Goal: Task Accomplishment & Management: Complete application form

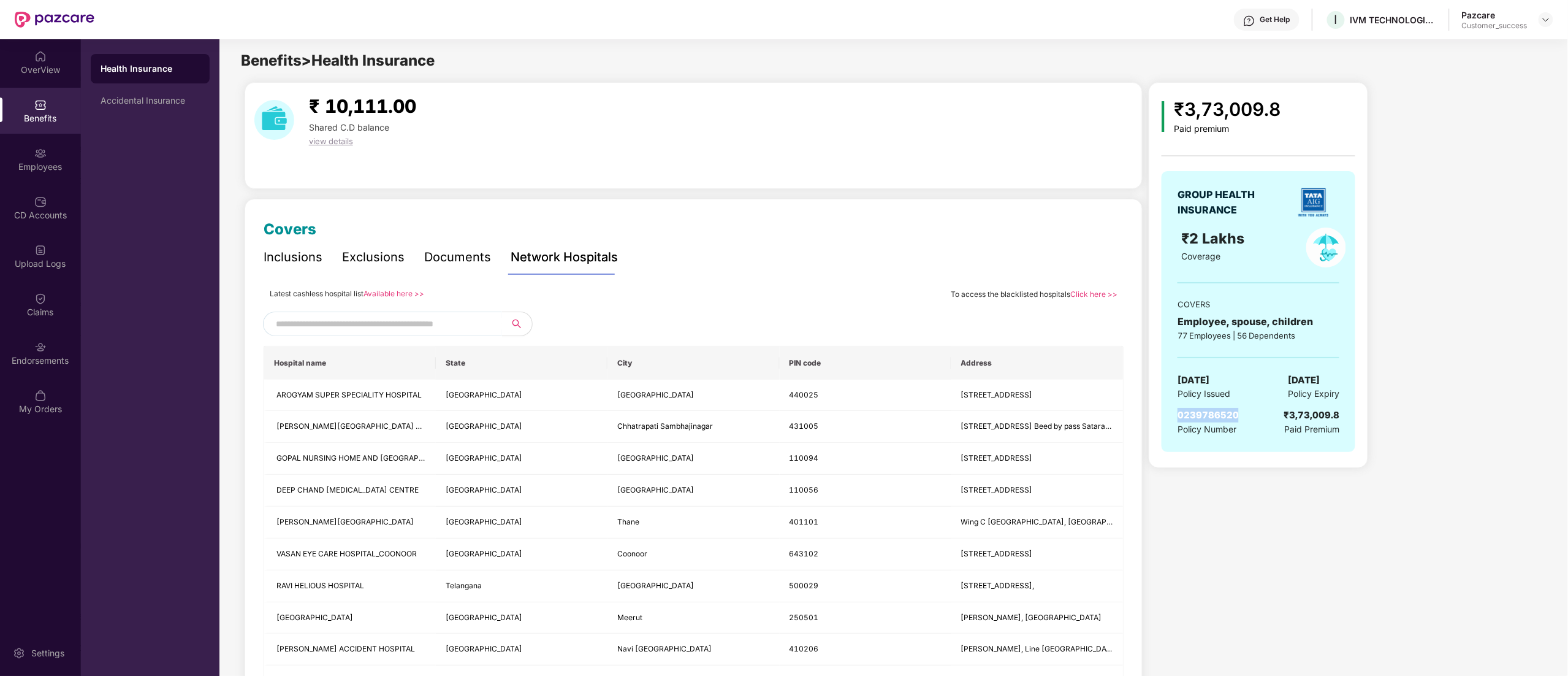
click at [1546, 19] on img at bounding box center [1546, 19] width 10 height 10
click at [1510, 49] on div "Switch to partner view" at bounding box center [1489, 48] width 160 height 24
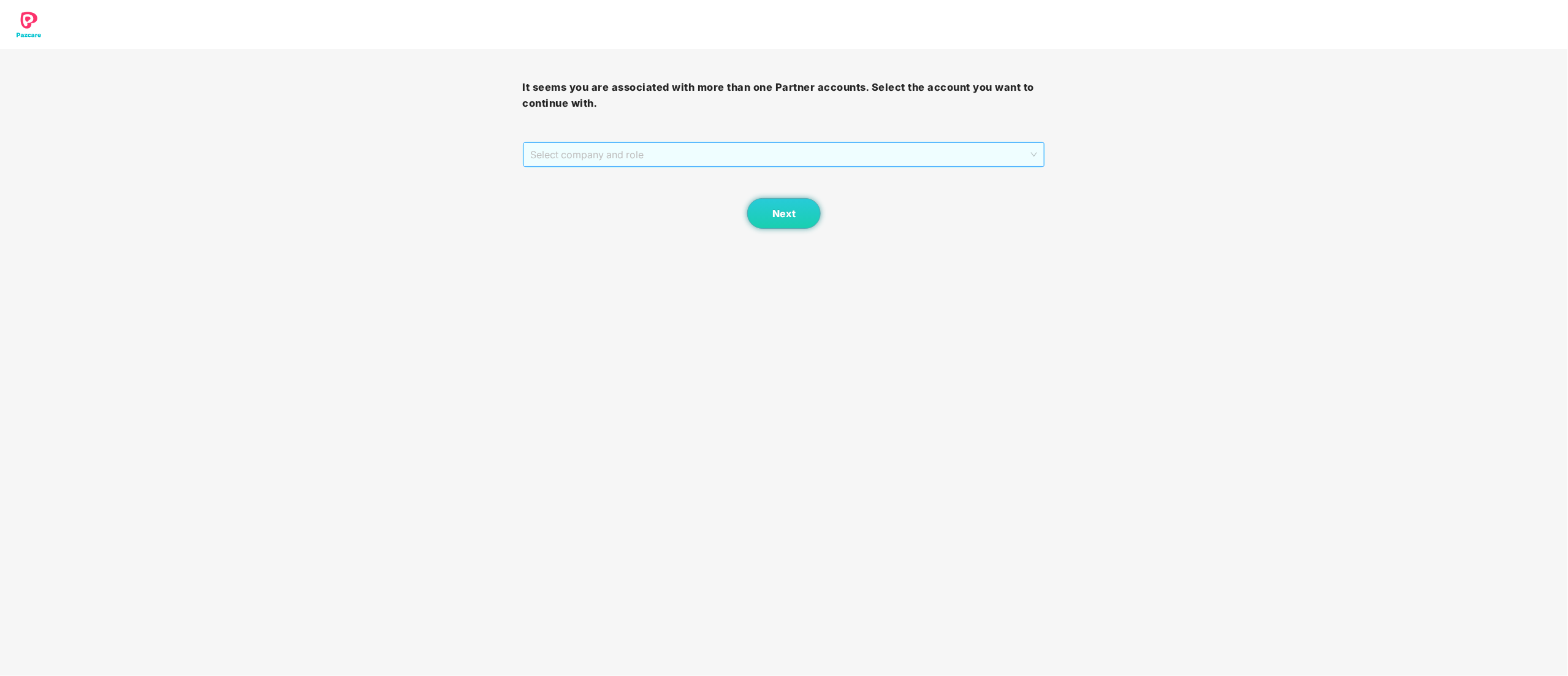
click at [547, 162] on span "Select company and role" at bounding box center [784, 155] width 507 height 23
click at [552, 193] on div "Pazcare - CUSTOMER_SUCCESS" at bounding box center [784, 199] width 509 height 13
click at [788, 214] on span "Next" at bounding box center [784, 213] width 23 height 12
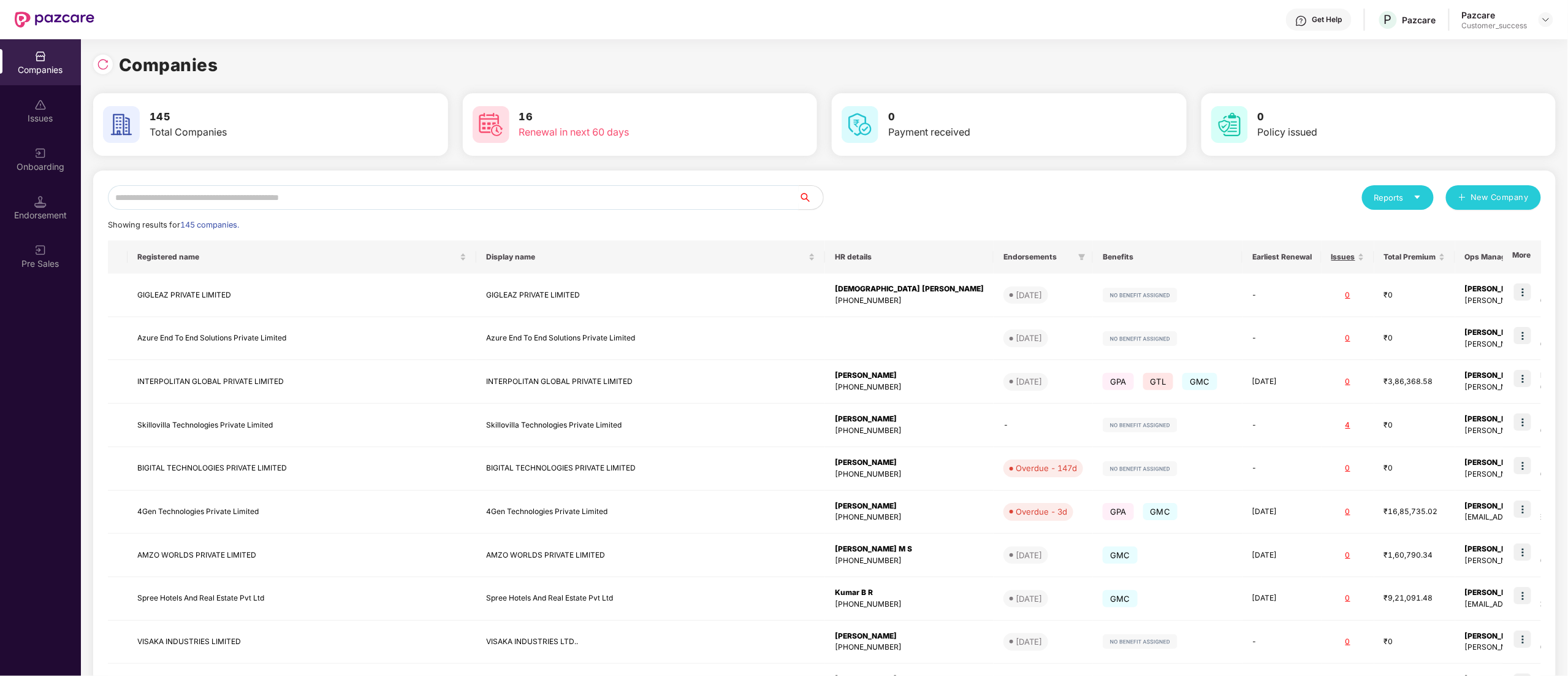
click at [185, 195] on input "text" at bounding box center [453, 198] width 691 height 25
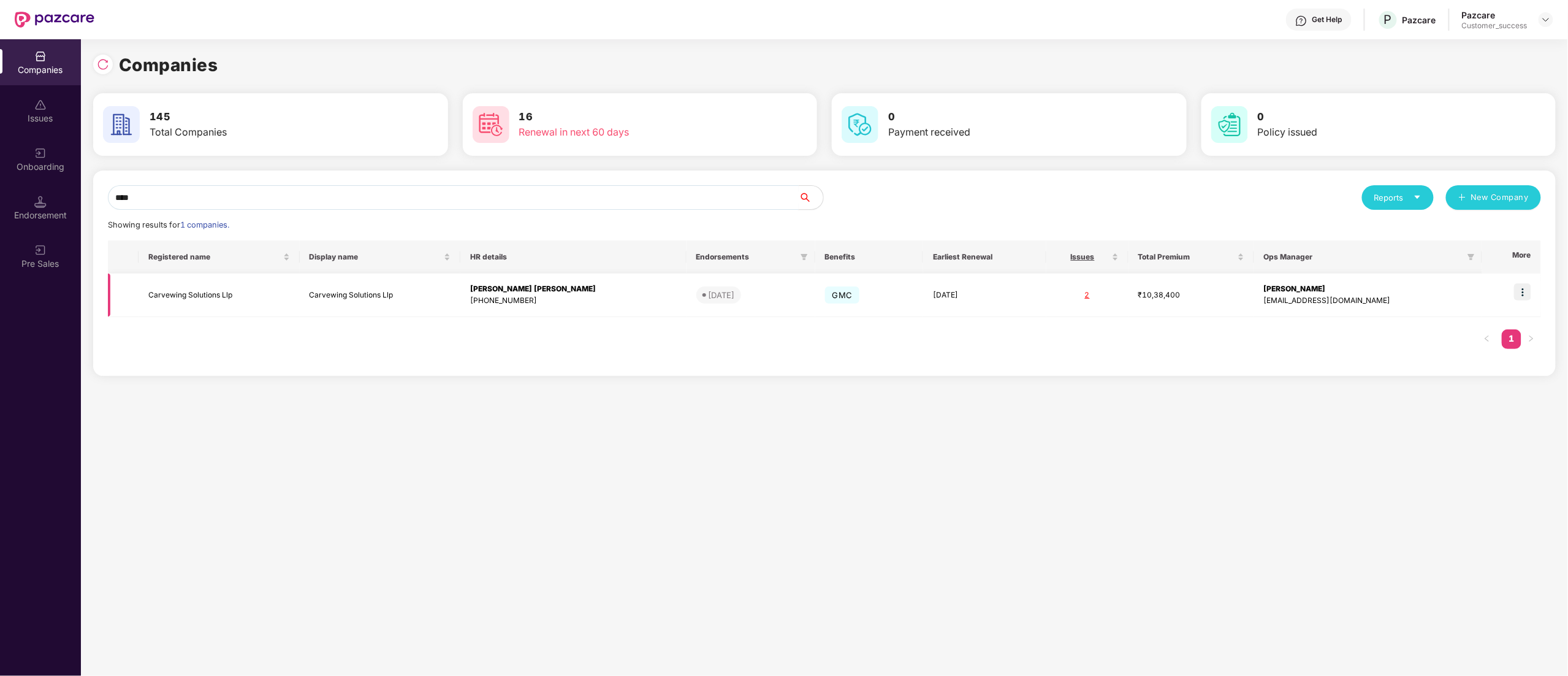
type input "****"
click at [1529, 292] on img at bounding box center [1523, 292] width 17 height 17
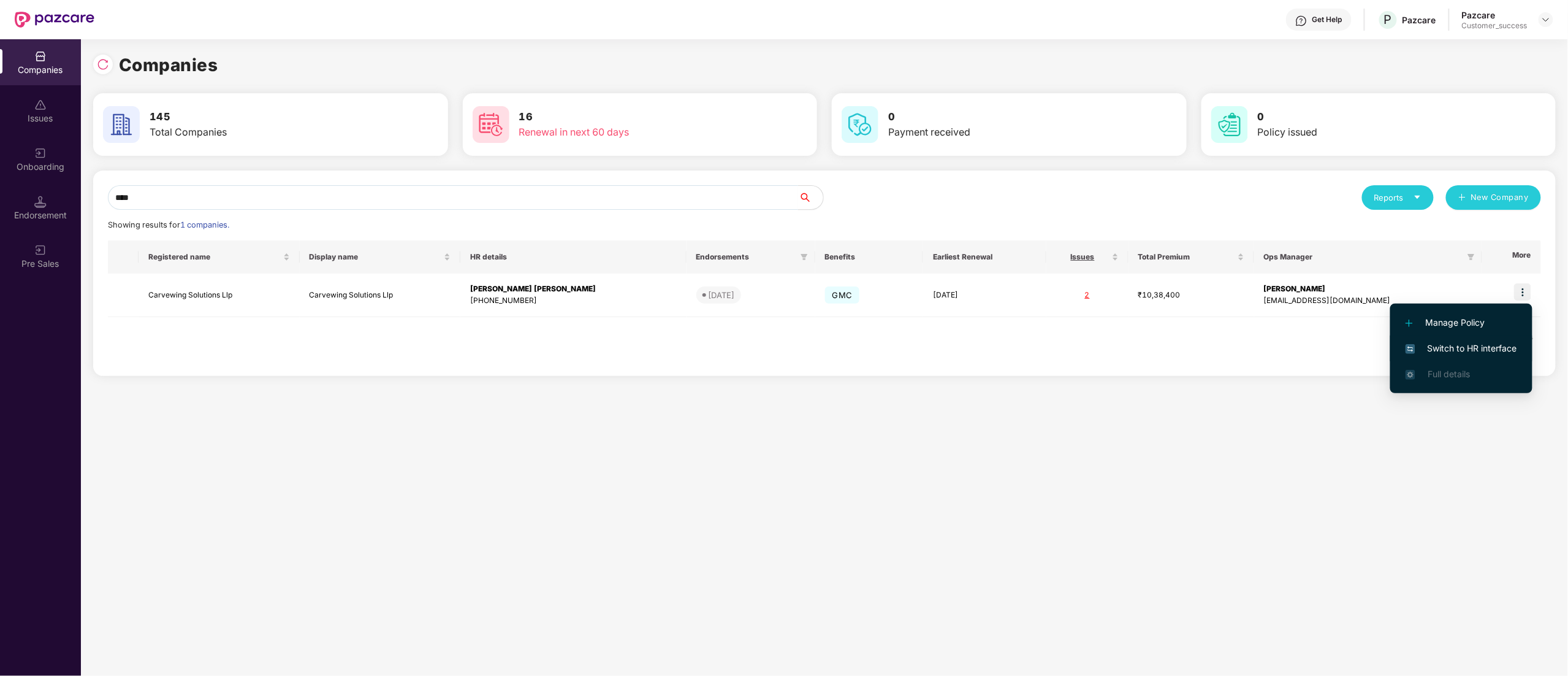
click at [1481, 350] on span "Switch to HR interface" at bounding box center [1461, 348] width 112 height 13
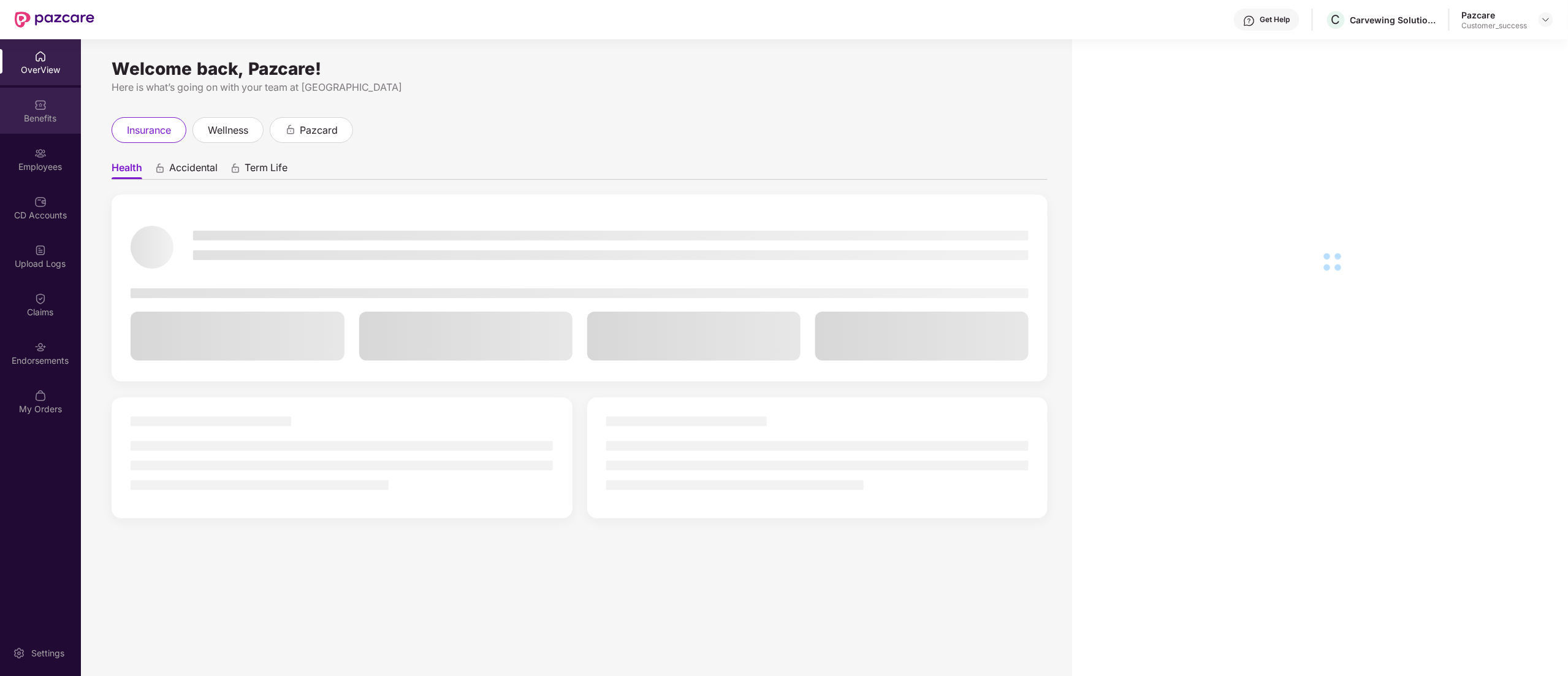
click at [46, 124] on div "Benefits" at bounding box center [40, 118] width 81 height 13
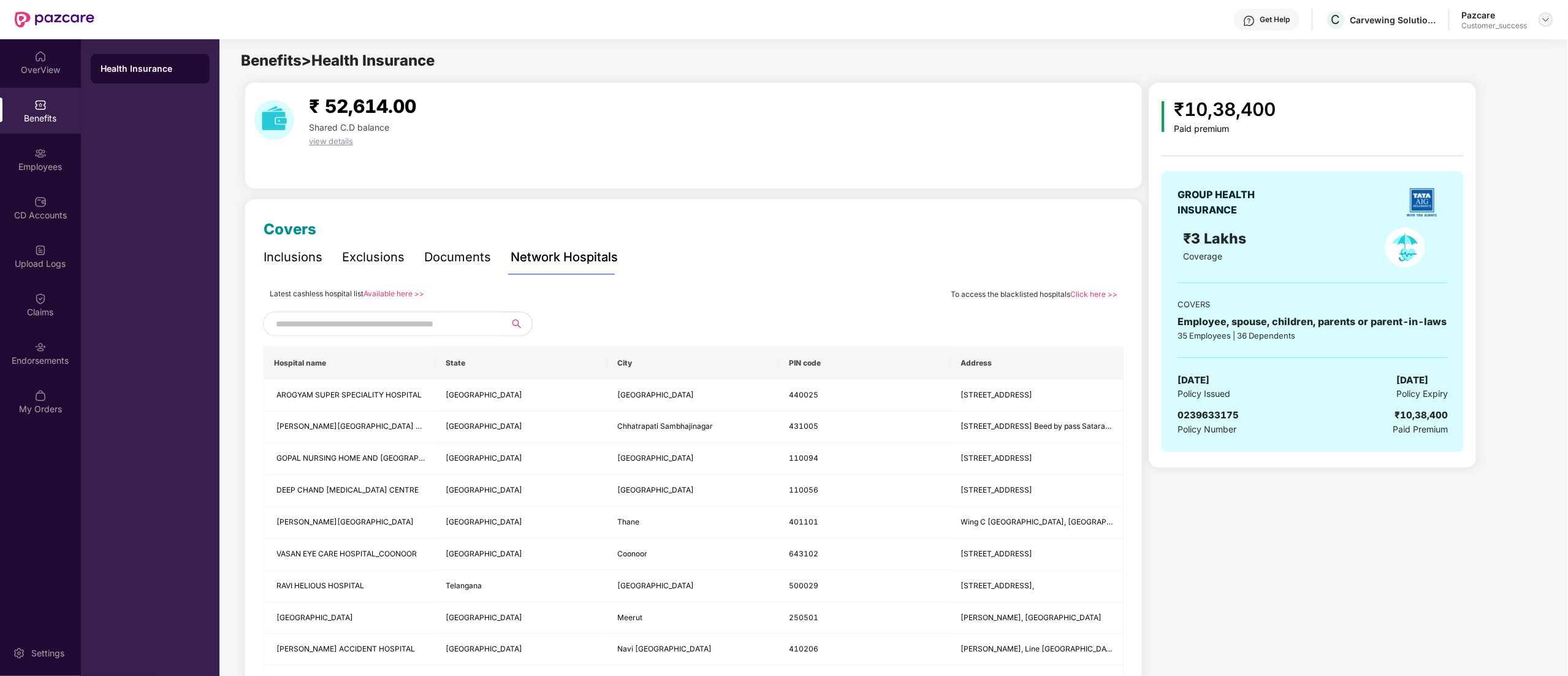
click at [1543, 18] on img at bounding box center [1546, 19] width 10 height 10
click at [1478, 53] on div "Switch to partner view" at bounding box center [1489, 48] width 160 height 24
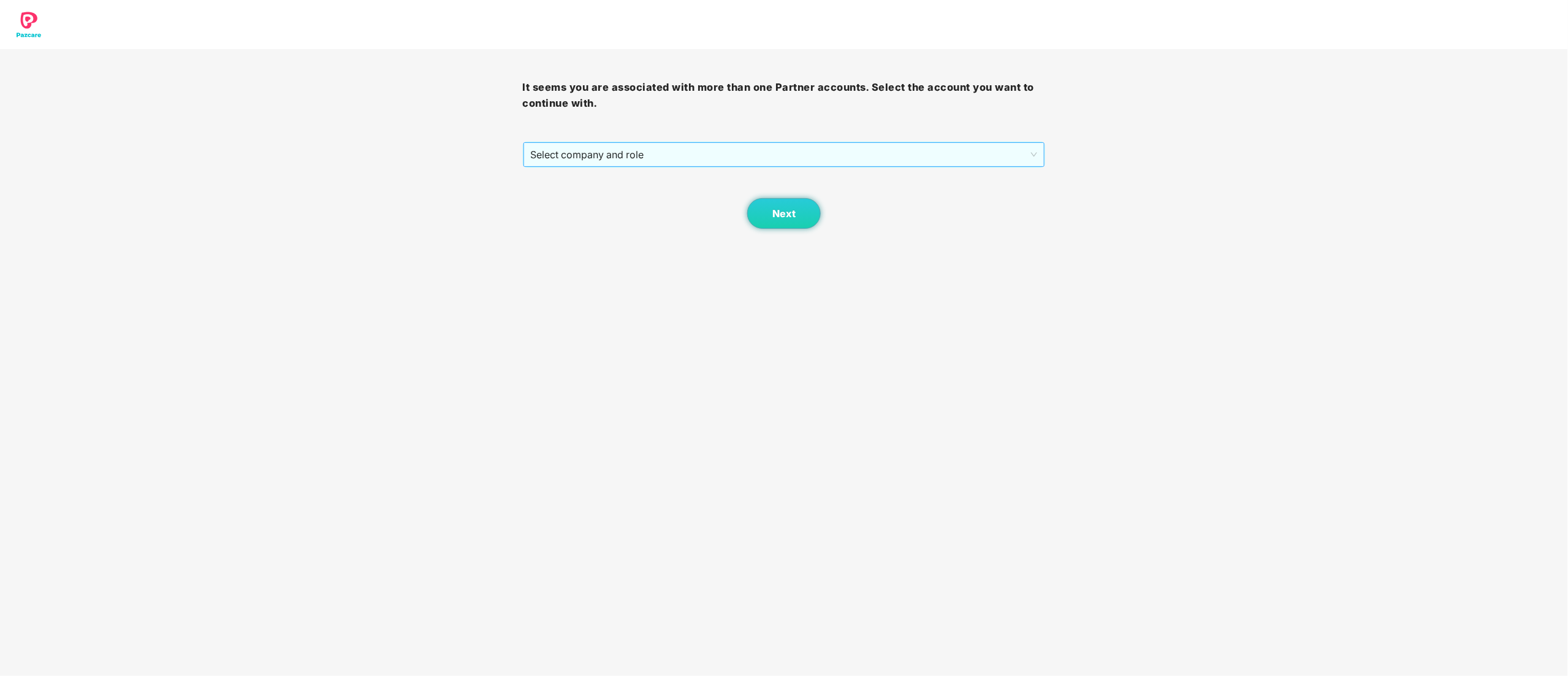
click at [546, 166] on span "Select company and role" at bounding box center [784, 155] width 507 height 23
drag, startPoint x: 560, startPoint y: 200, endPoint x: 651, endPoint y: 197, distance: 91.0
click at [560, 200] on div "Pazcare - CUSTOMER_SUCCESS" at bounding box center [784, 199] width 509 height 13
click at [790, 206] on button "Next" at bounding box center [784, 213] width 74 height 31
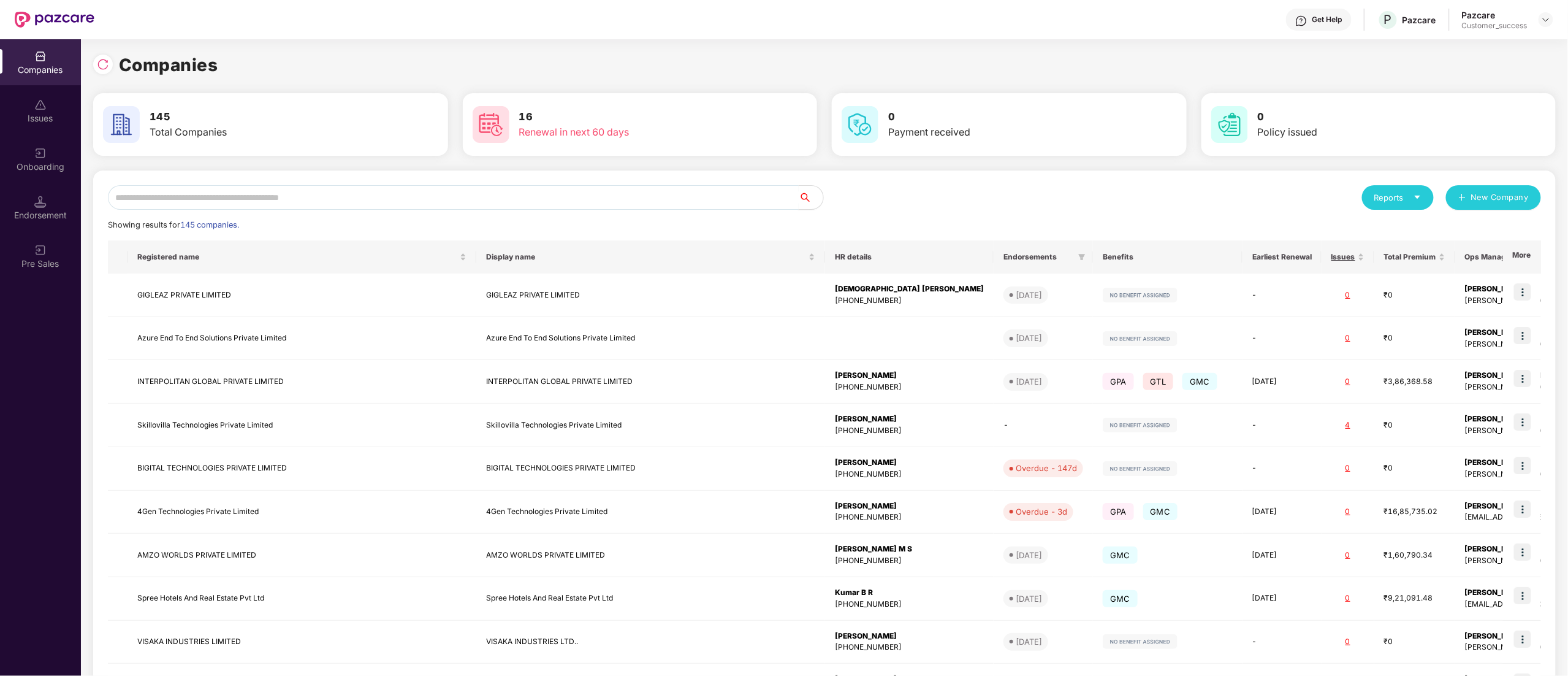
click at [314, 204] on input "text" at bounding box center [453, 198] width 691 height 25
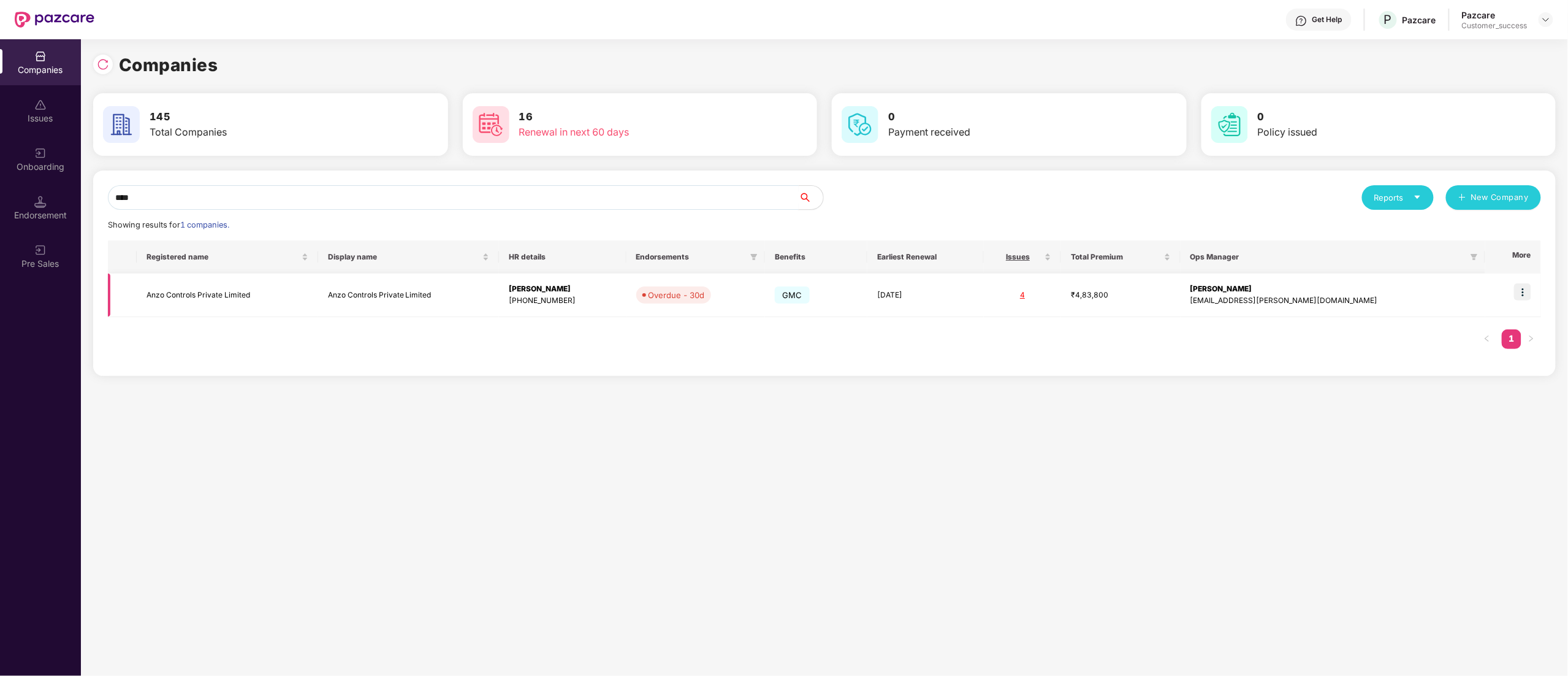
type input "****"
click at [1526, 293] on img at bounding box center [1523, 292] width 17 height 17
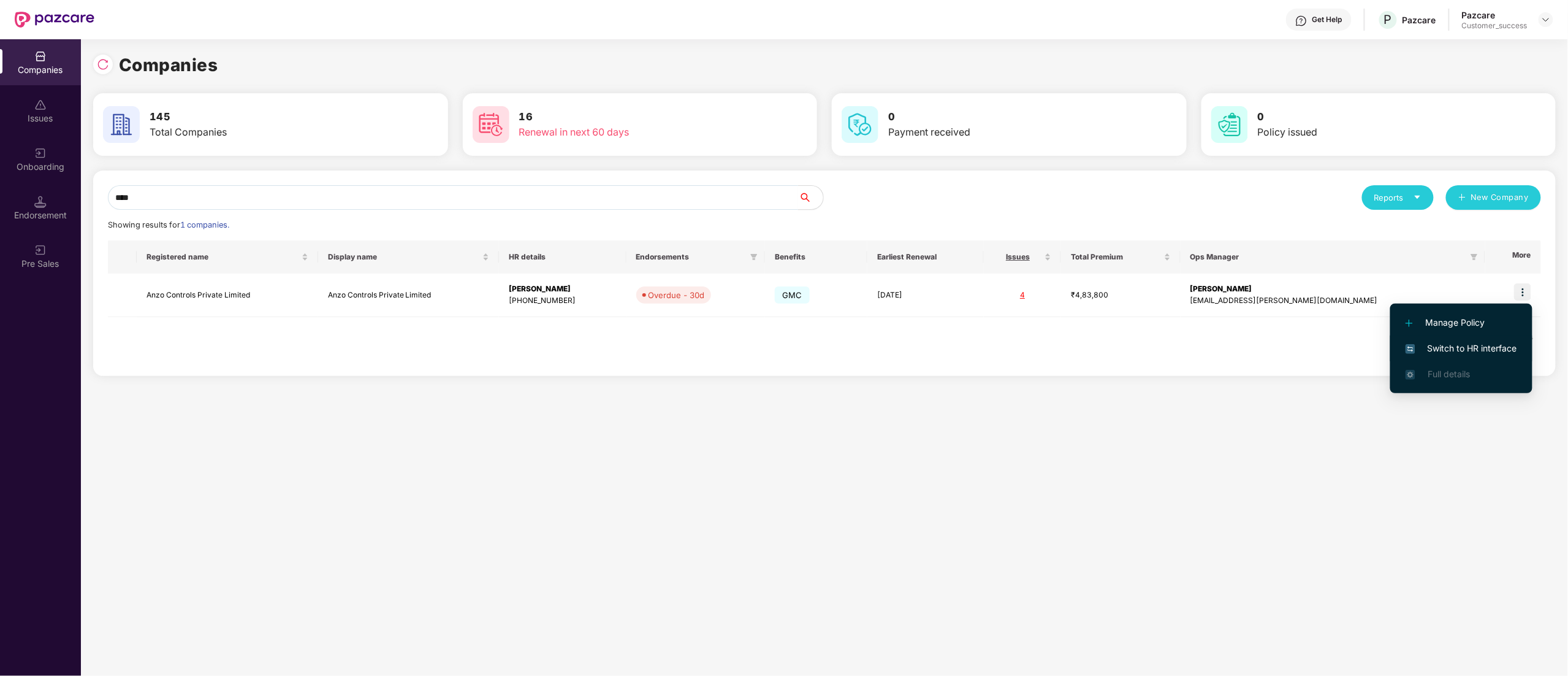
click at [1491, 343] on span "Switch to HR interface" at bounding box center [1461, 348] width 112 height 13
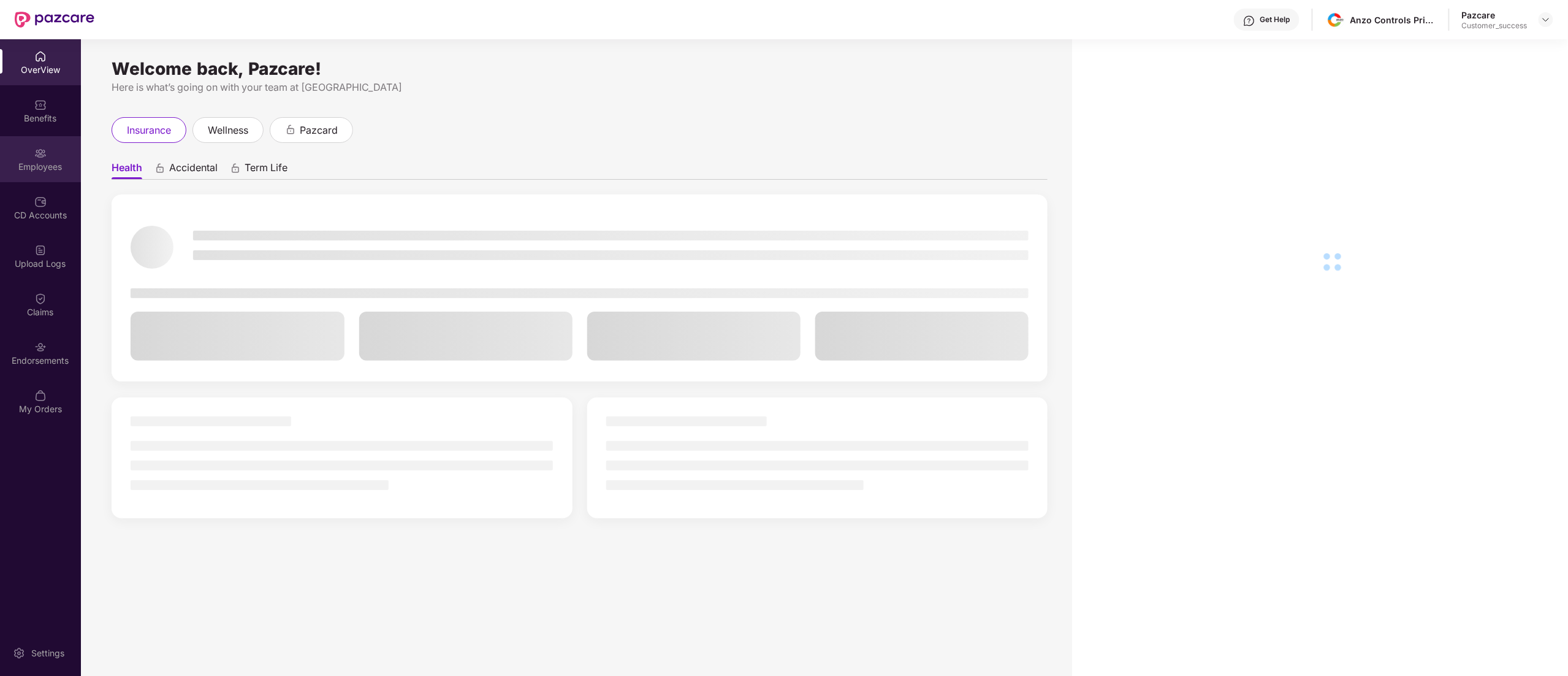
click at [22, 157] on div "Employees" at bounding box center [40, 160] width 81 height 46
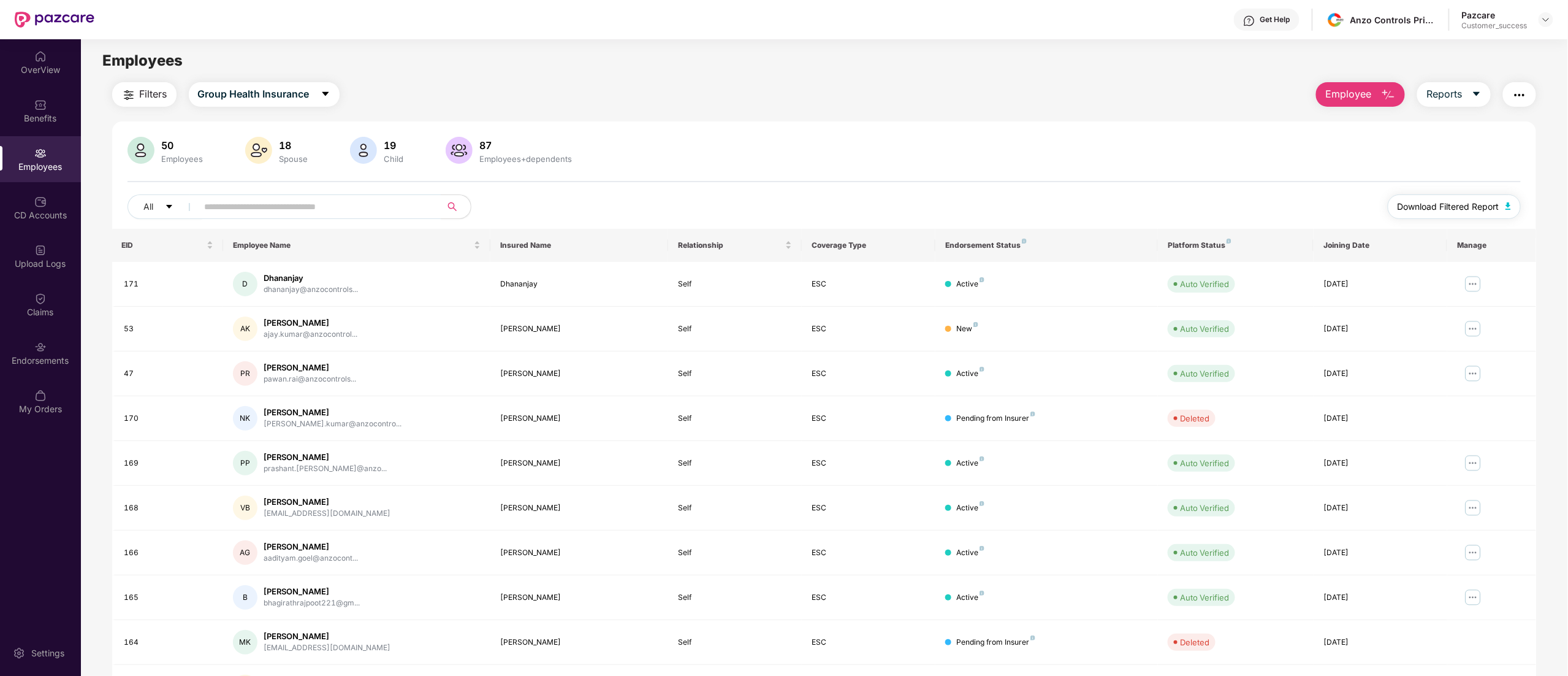
click at [1438, 209] on span "Download Filtered Report" at bounding box center [1449, 207] width 102 height 13
click at [726, 110] on div "Filters Group Health Insurance Employee Reports 50 Employees 18 Spouse 19 Child…" at bounding box center [825, 417] width 1425 height 671
click at [1545, 19] on img at bounding box center [1546, 19] width 10 height 10
click at [1448, 43] on div "Switch to partner view" at bounding box center [1489, 48] width 160 height 24
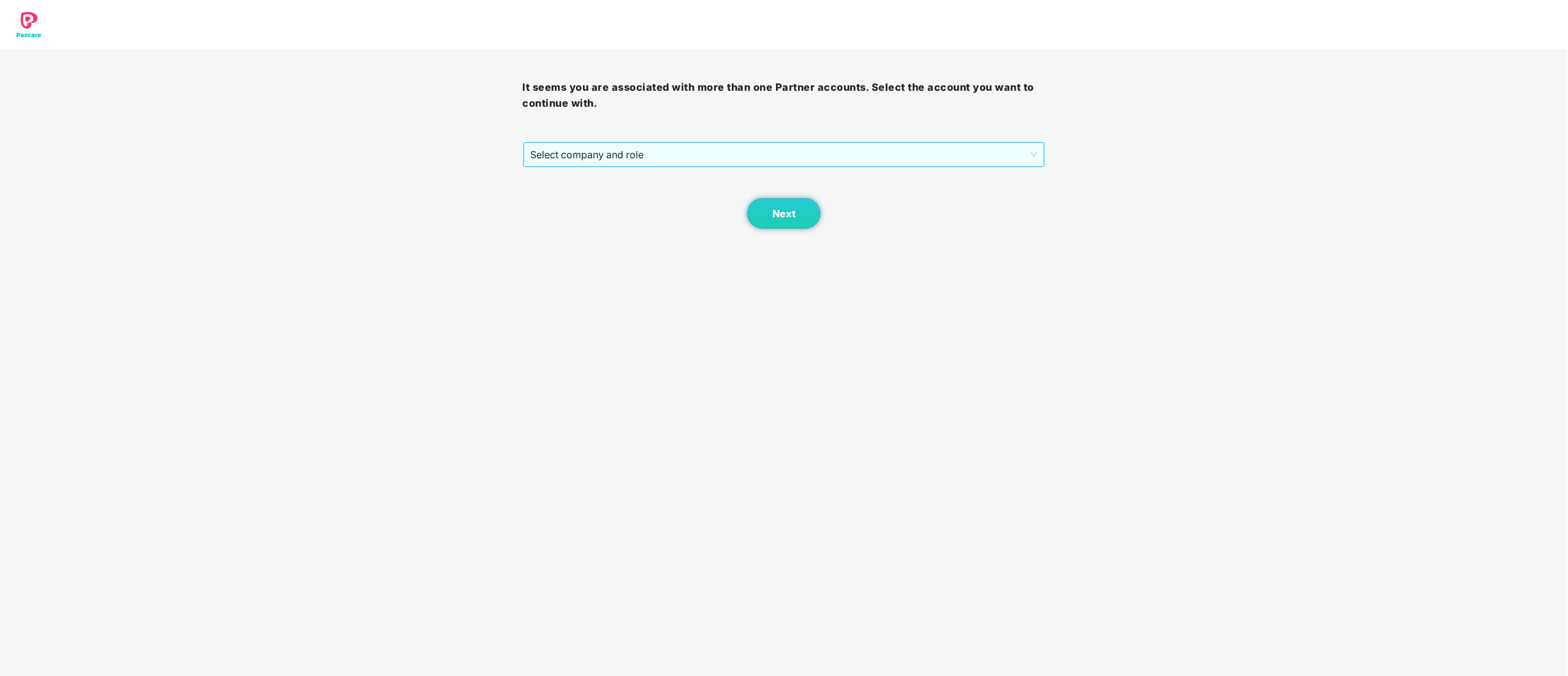
click at [634, 151] on span "Select company and role" at bounding box center [784, 155] width 507 height 23
click at [609, 204] on div "Pazcare - CUSTOMER_SUCCESS" at bounding box center [784, 199] width 509 height 13
click at [763, 215] on button "Next" at bounding box center [784, 213] width 74 height 31
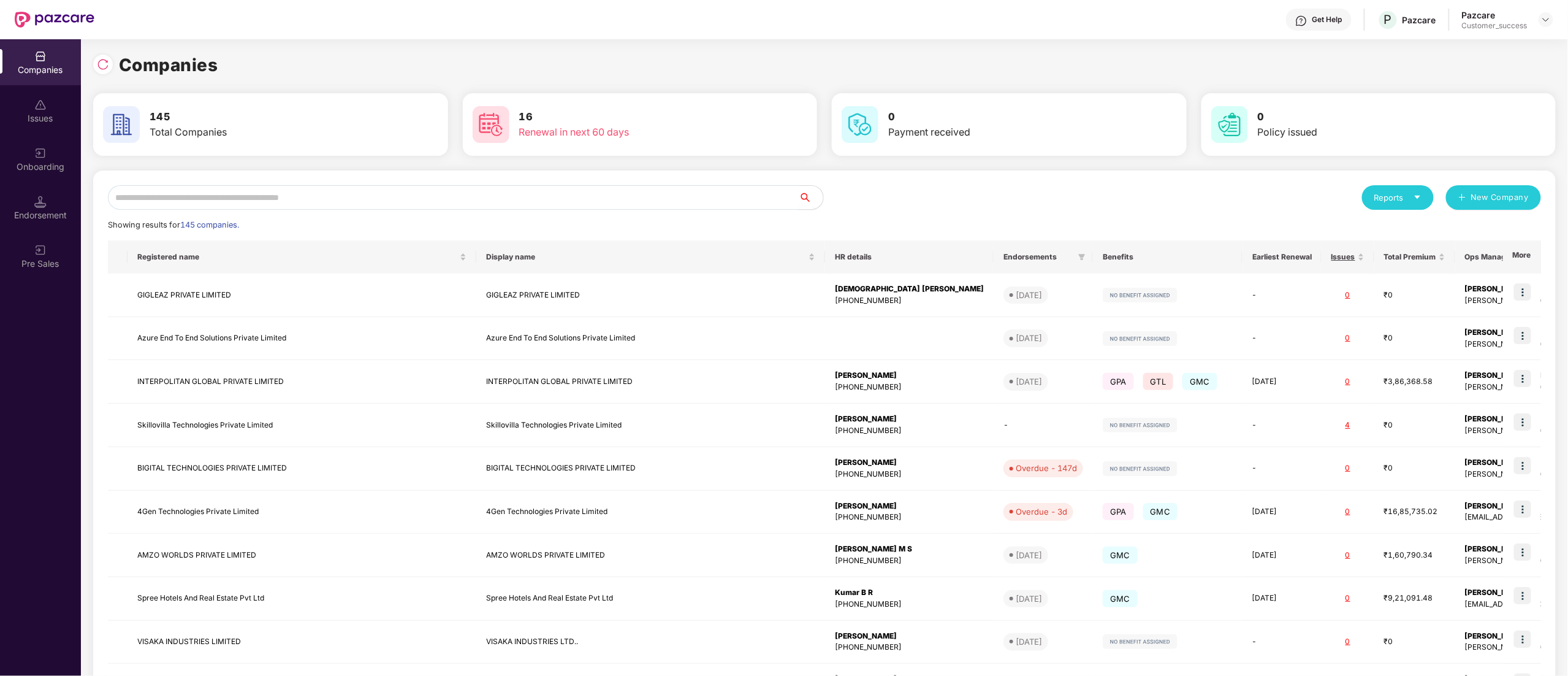
click at [236, 199] on input "text" at bounding box center [453, 198] width 691 height 25
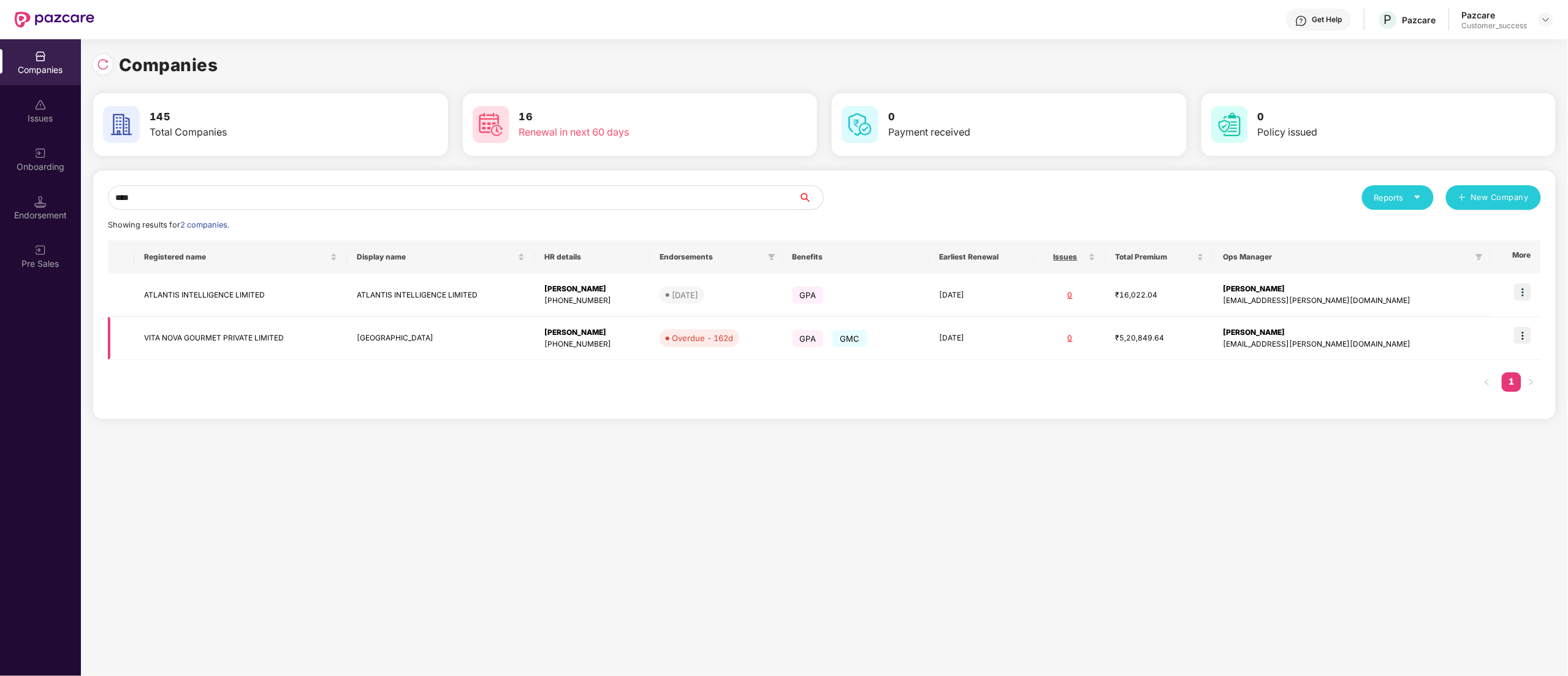
type input "****"
click at [1528, 334] on img at bounding box center [1523, 336] width 17 height 17
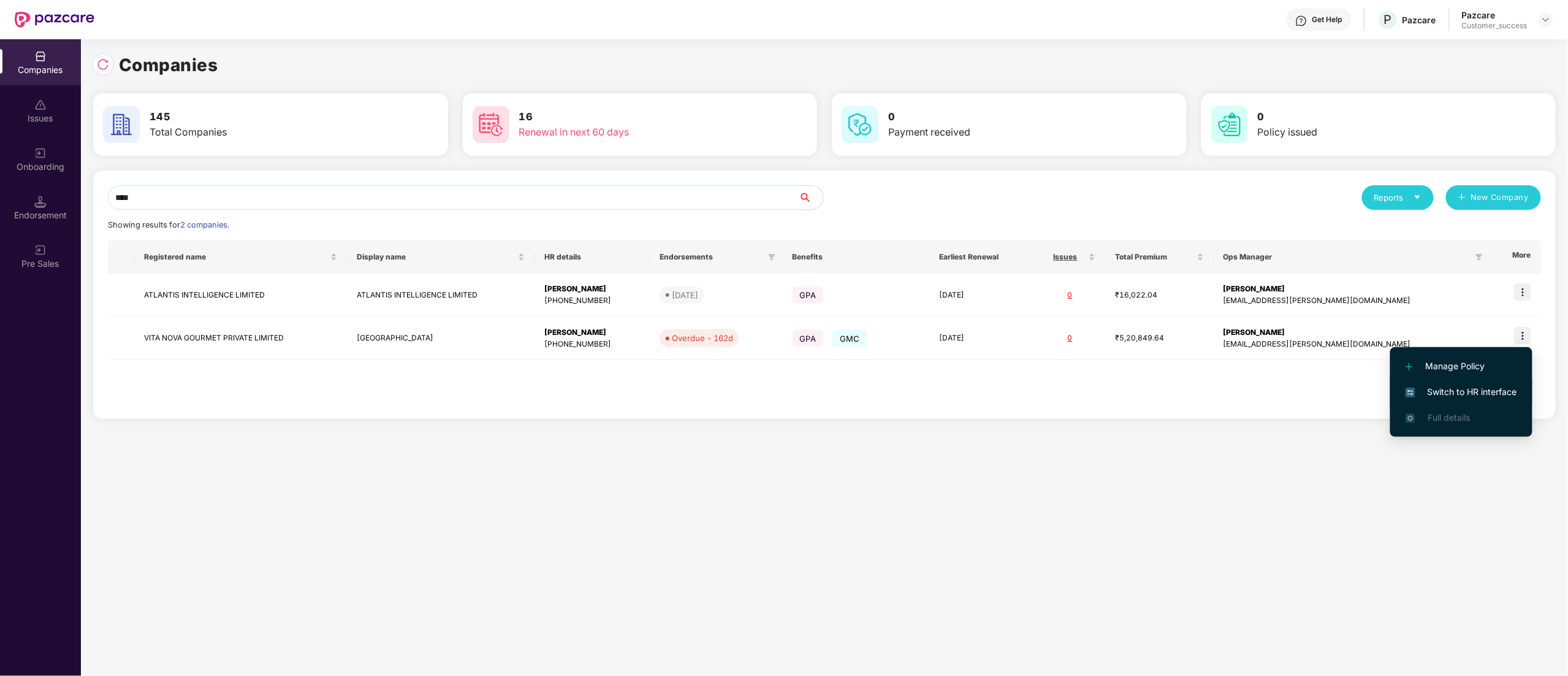
click at [1484, 385] on span "Switch to HR interface" at bounding box center [1461, 391] width 112 height 13
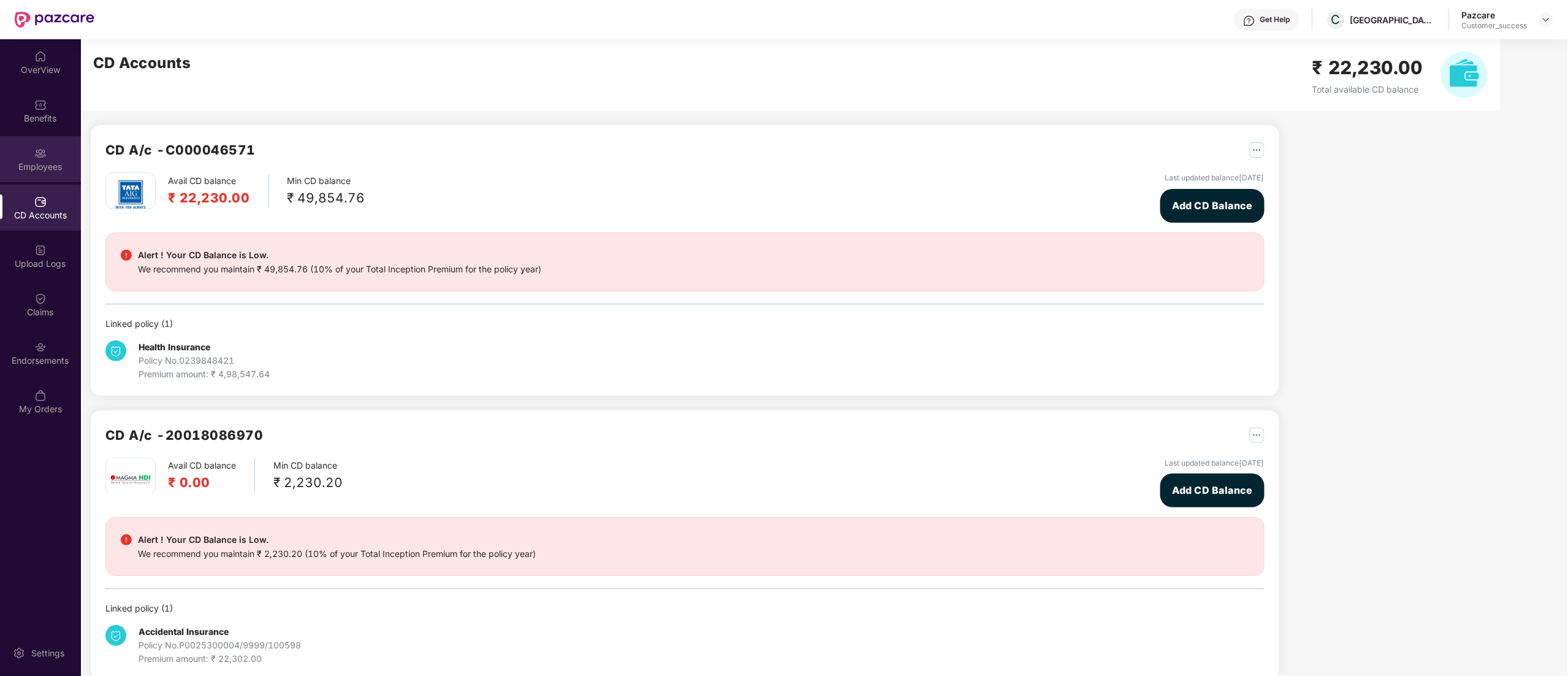
click at [32, 169] on div "Employees" at bounding box center [40, 166] width 81 height 13
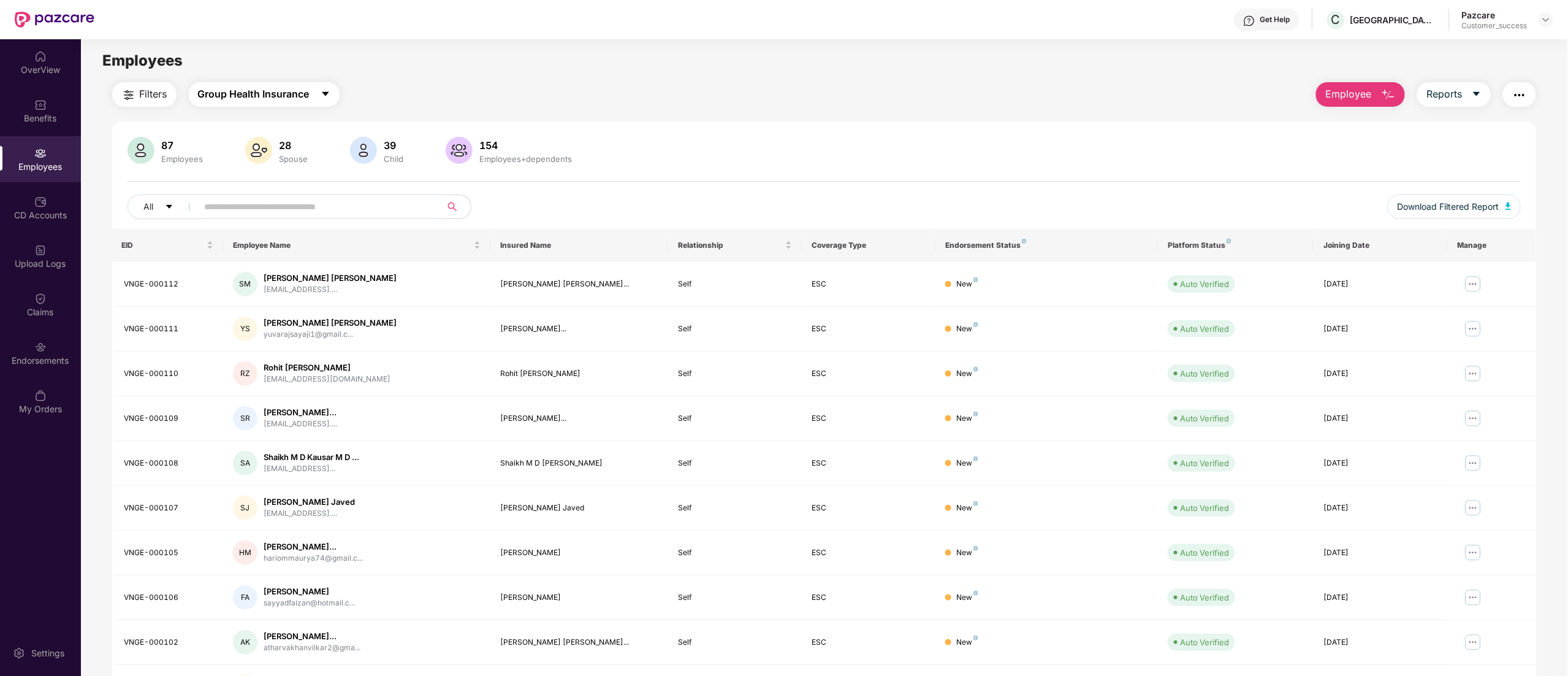
click at [261, 97] on span "Group Health Insurance" at bounding box center [254, 94] width 112 height 15
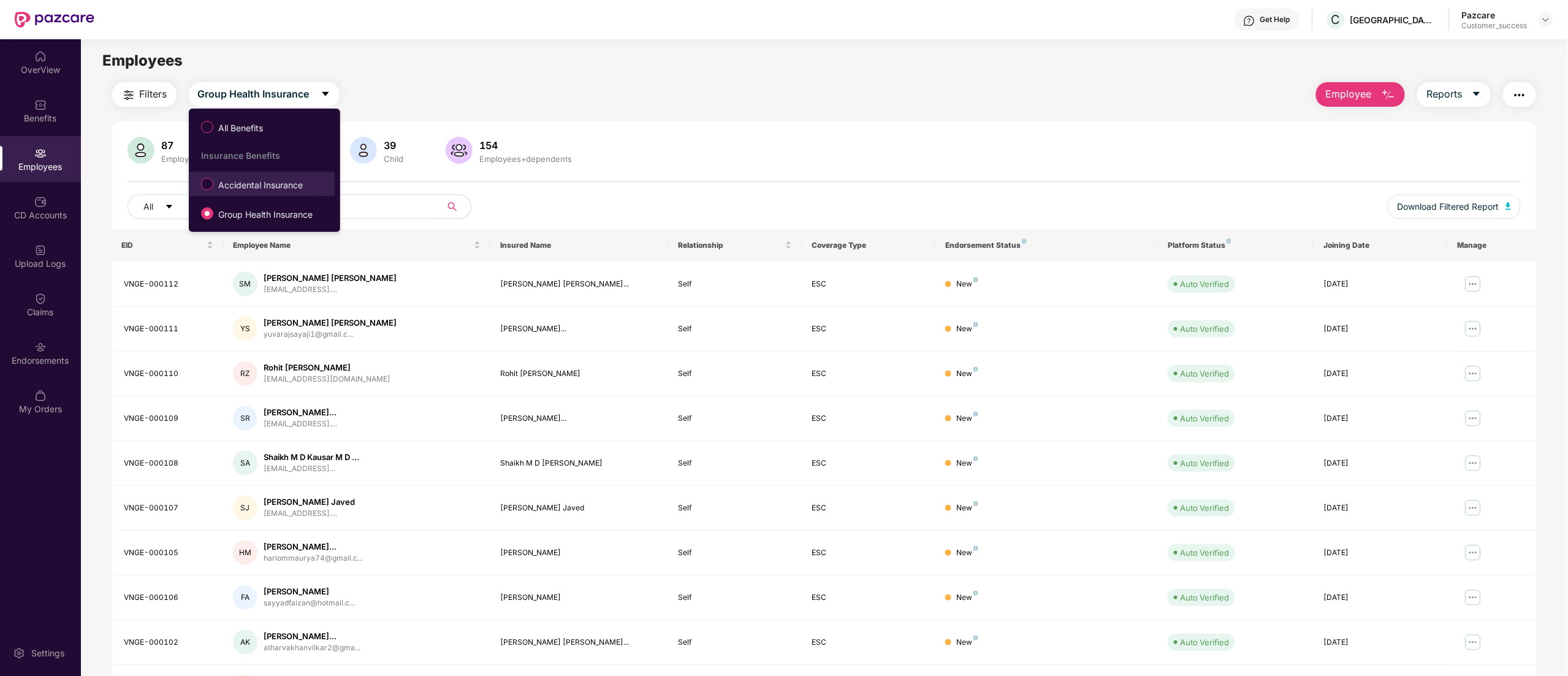
click at [257, 183] on span "Accidental Insurance" at bounding box center [261, 186] width 94 height 13
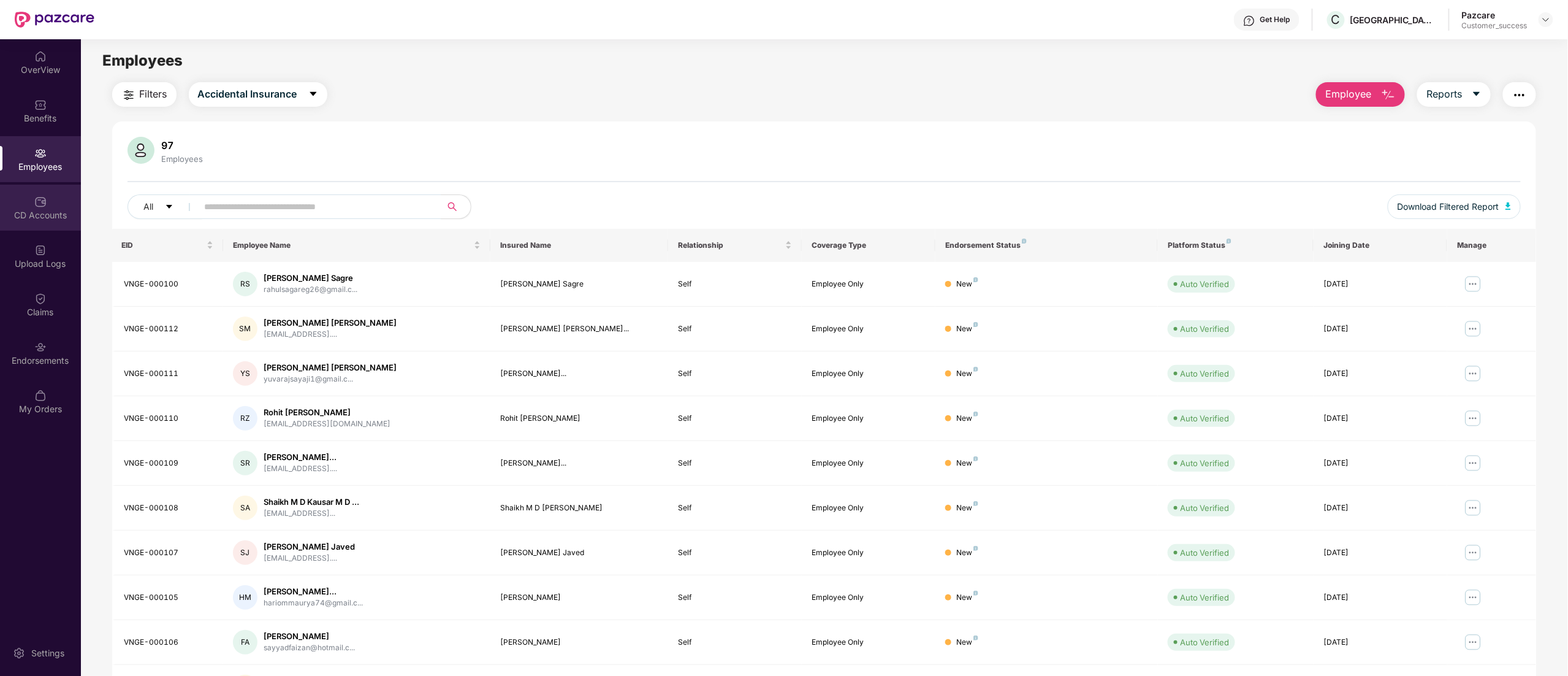
click at [44, 214] on div "CD Accounts" at bounding box center [40, 214] width 81 height 13
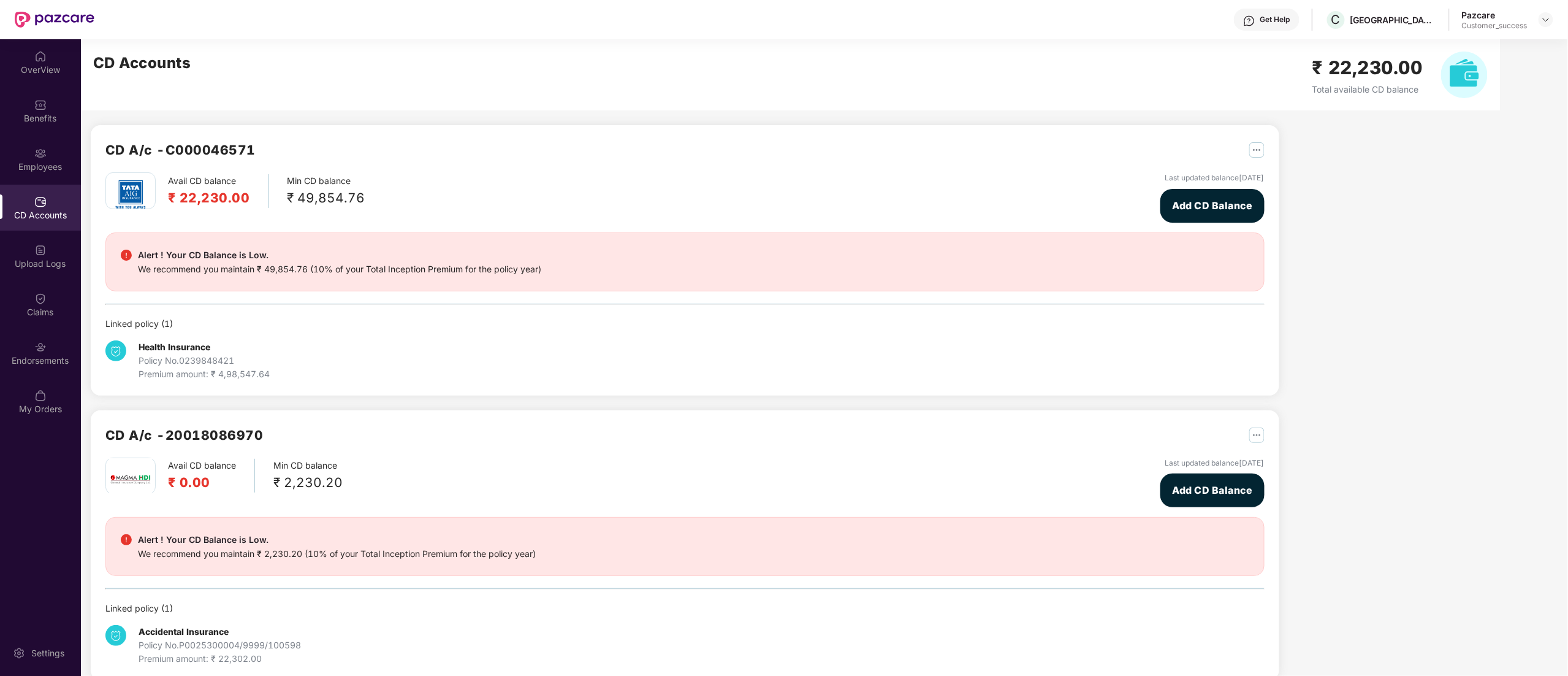
scroll to position [20, 0]
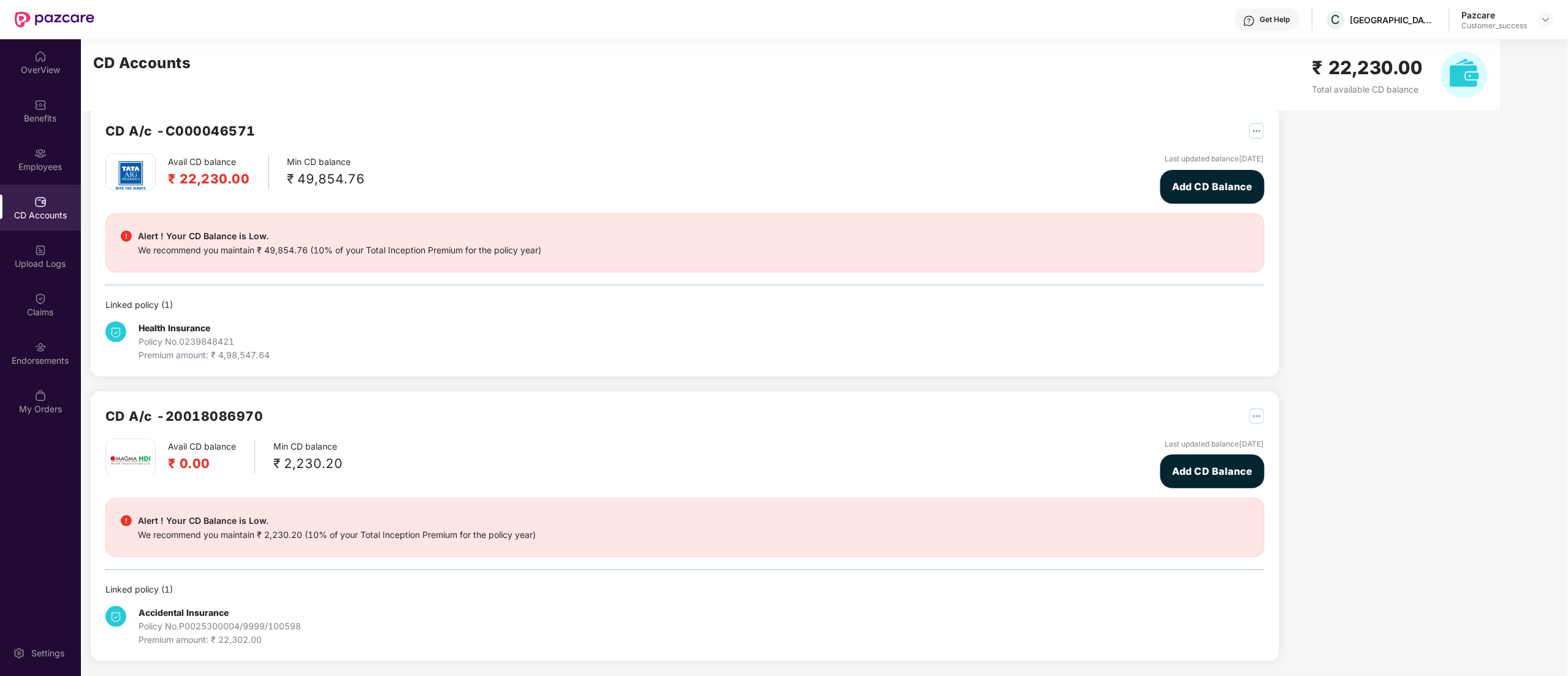
click at [37, 198] on img at bounding box center [40, 201] width 12 height 13
click at [37, 161] on div "Employees" at bounding box center [40, 166] width 81 height 13
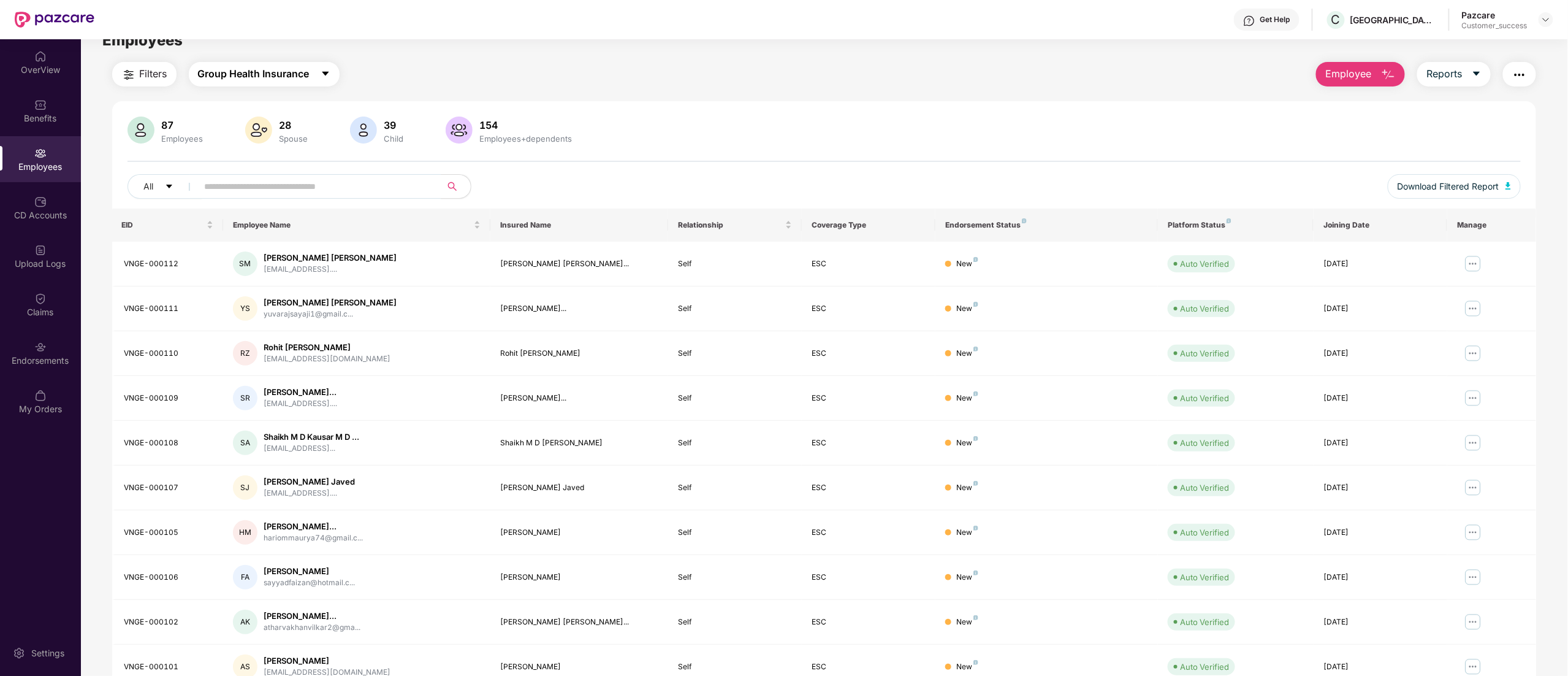
click at [283, 60] on main "Employees Filters Group Health Insurance Employee Reports 87 Employees 28 Spous…" at bounding box center [824, 357] width 1487 height 676
click at [279, 65] on button "Group Health Insurance" at bounding box center [263, 74] width 151 height 25
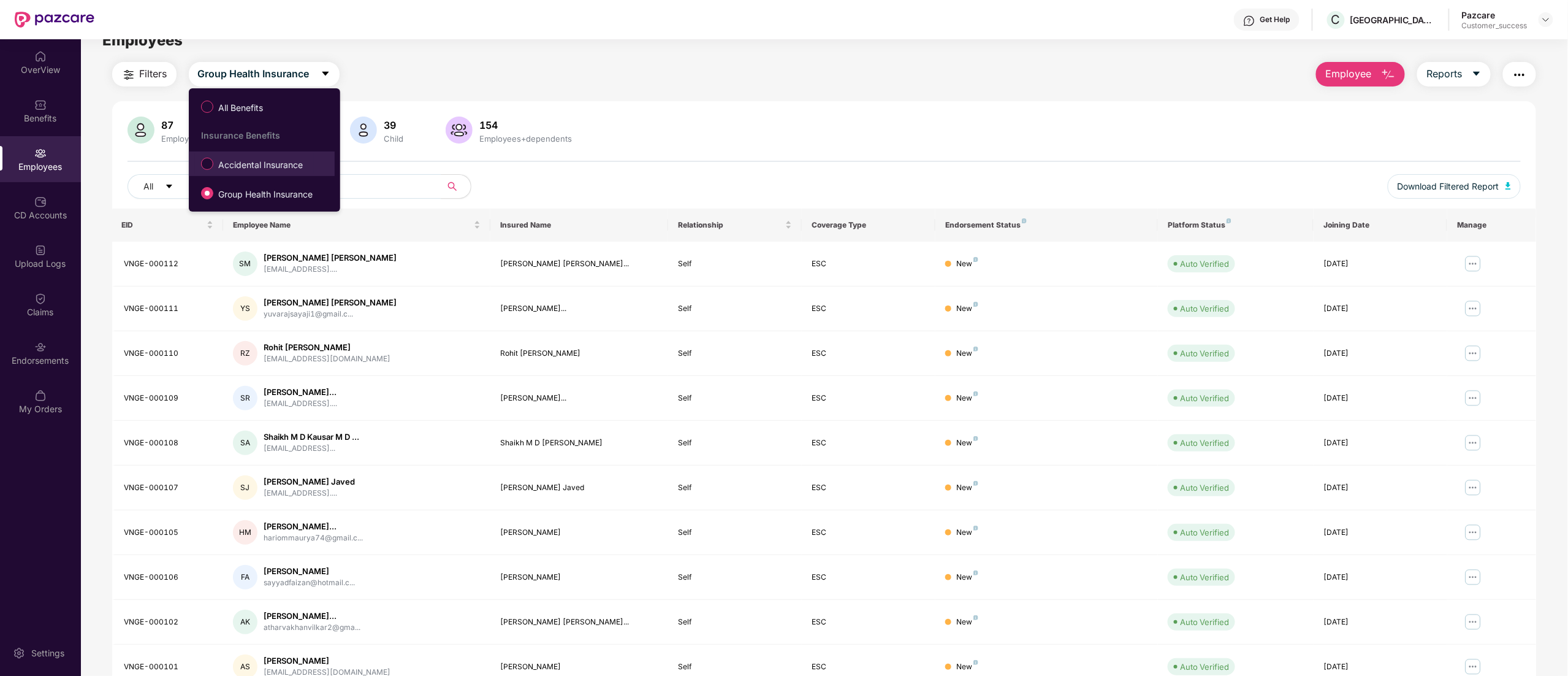
click at [239, 166] on span "Accidental Insurance" at bounding box center [261, 165] width 94 height 13
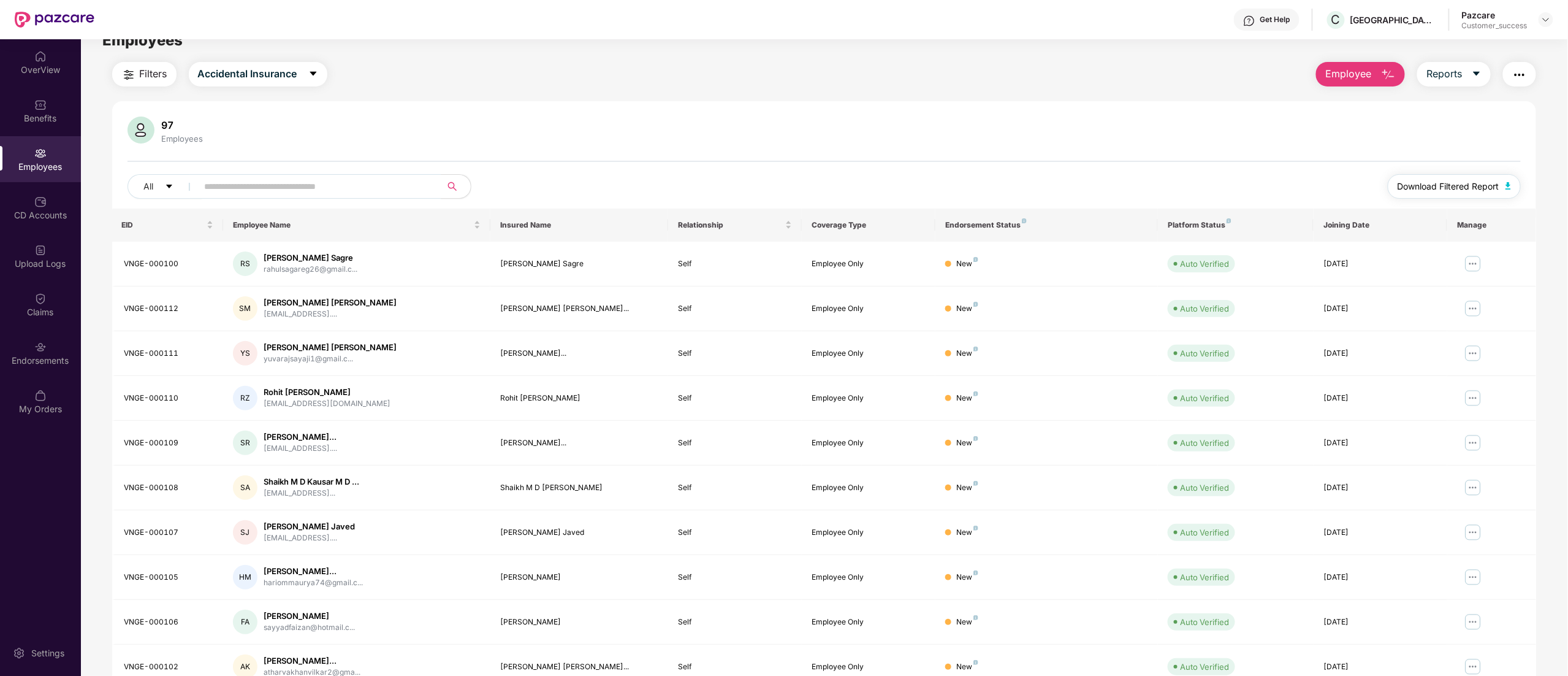
click at [1477, 181] on span "Download Filtered Report" at bounding box center [1449, 187] width 102 height 13
click at [124, 75] on img "button" at bounding box center [128, 74] width 14 height 14
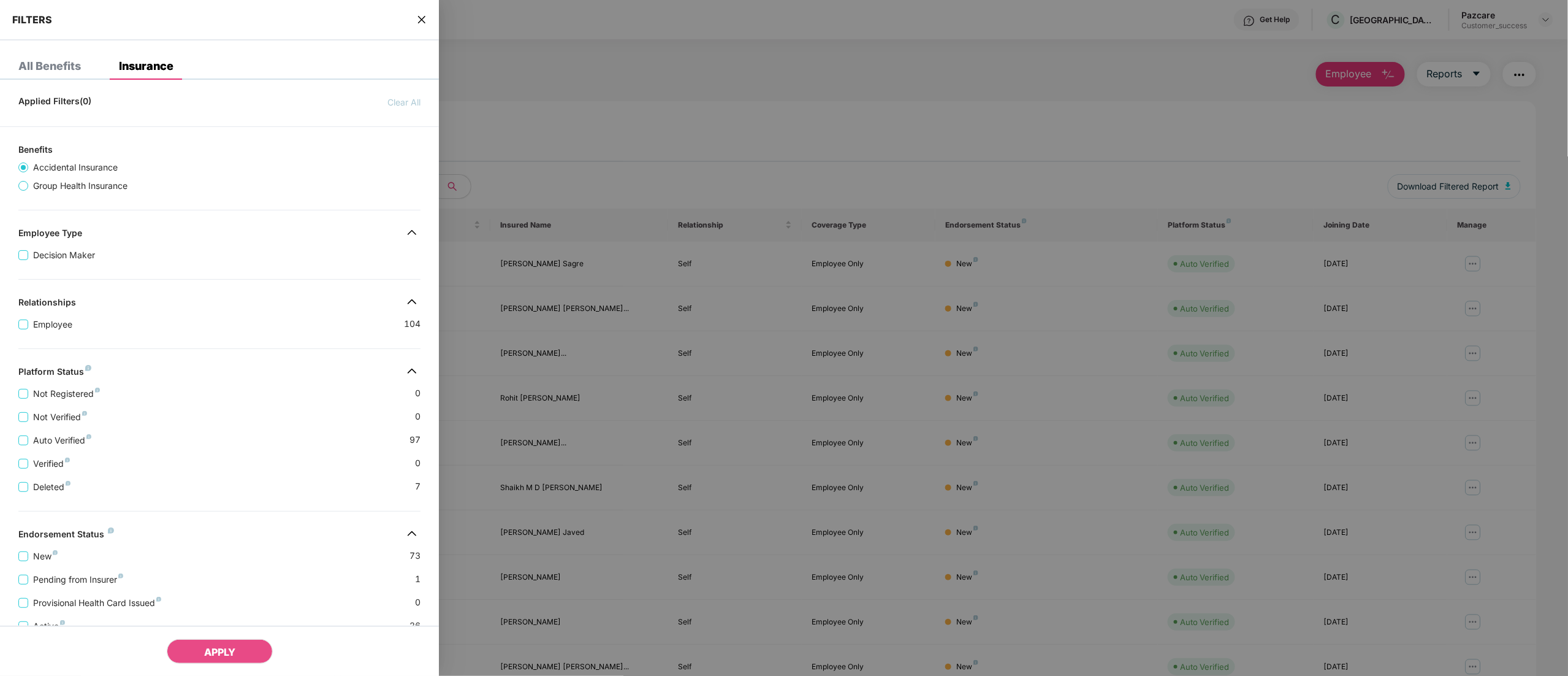
click at [635, 120] on div at bounding box center [784, 338] width 1568 height 676
click at [727, 124] on div at bounding box center [784, 338] width 1568 height 676
click at [420, 16] on icon "close" at bounding box center [422, 19] width 10 height 10
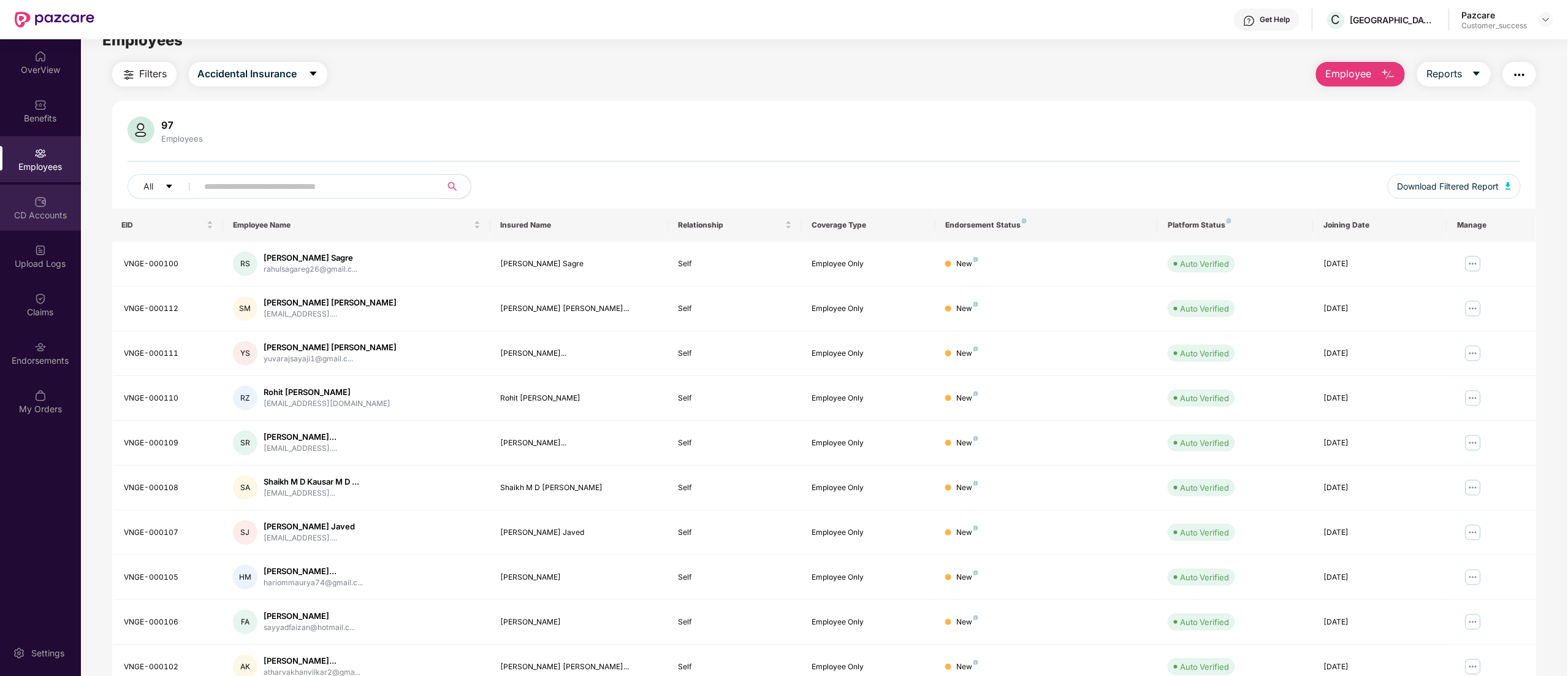
click at [32, 203] on div "CD Accounts" at bounding box center [40, 208] width 81 height 46
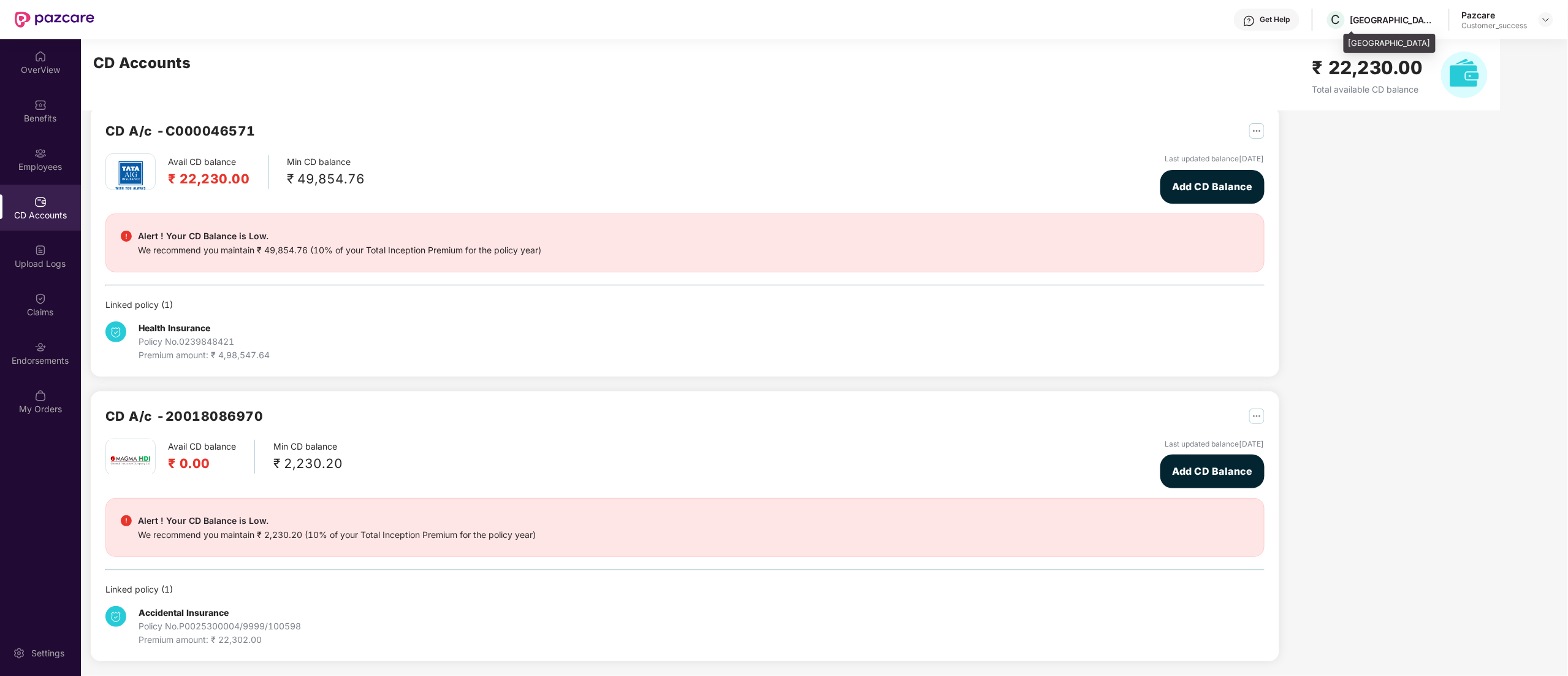
click at [1399, 19] on div "[GEOGRAPHIC_DATA]" at bounding box center [1393, 20] width 86 height 12
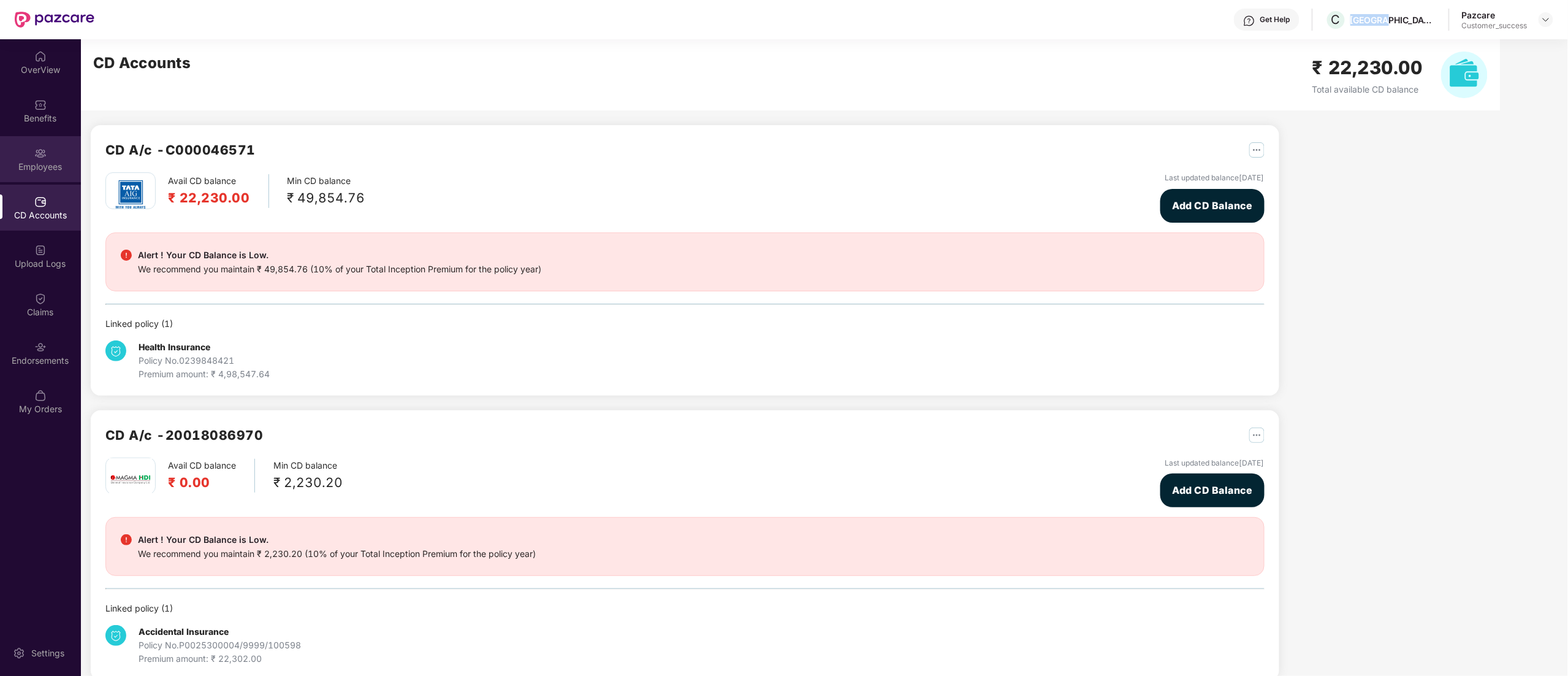
click at [40, 153] on img at bounding box center [40, 153] width 12 height 13
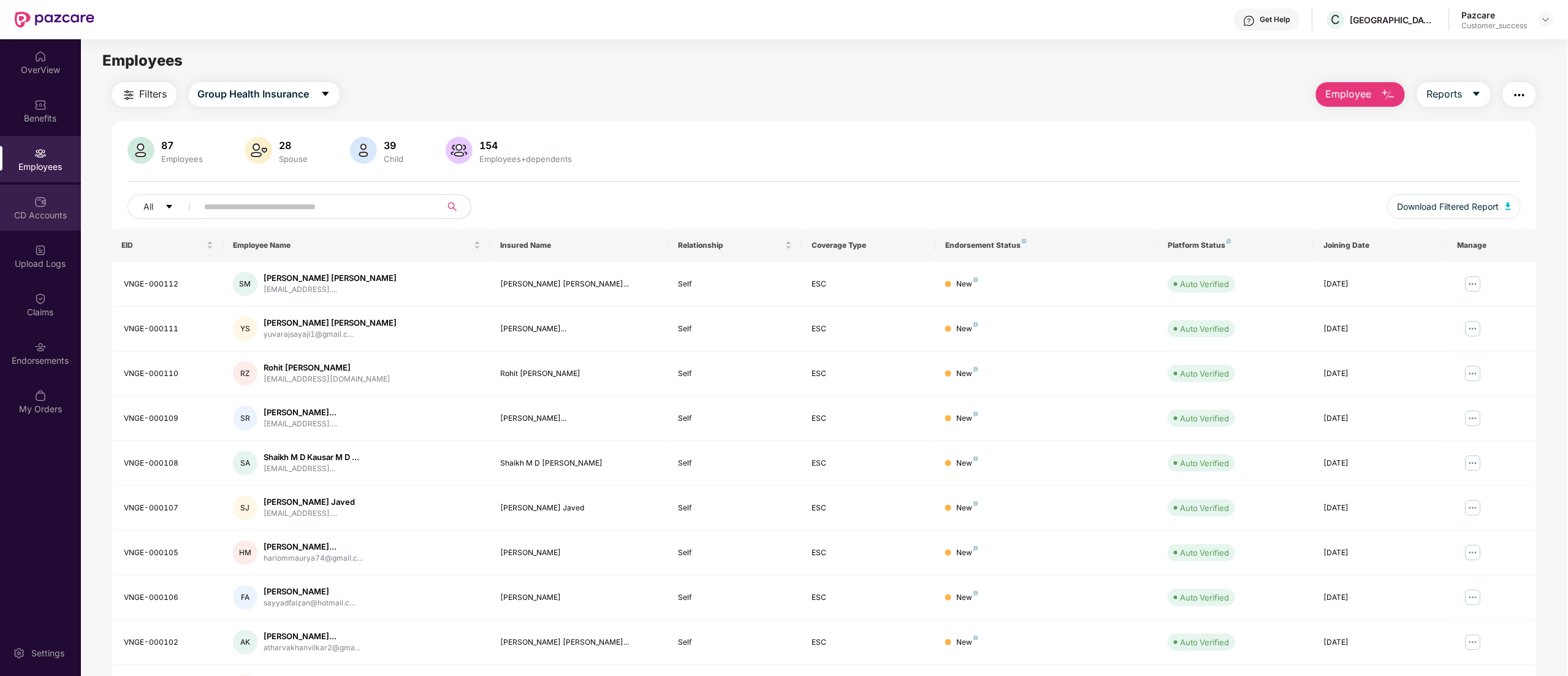
click at [33, 215] on div "CD Accounts" at bounding box center [40, 214] width 81 height 13
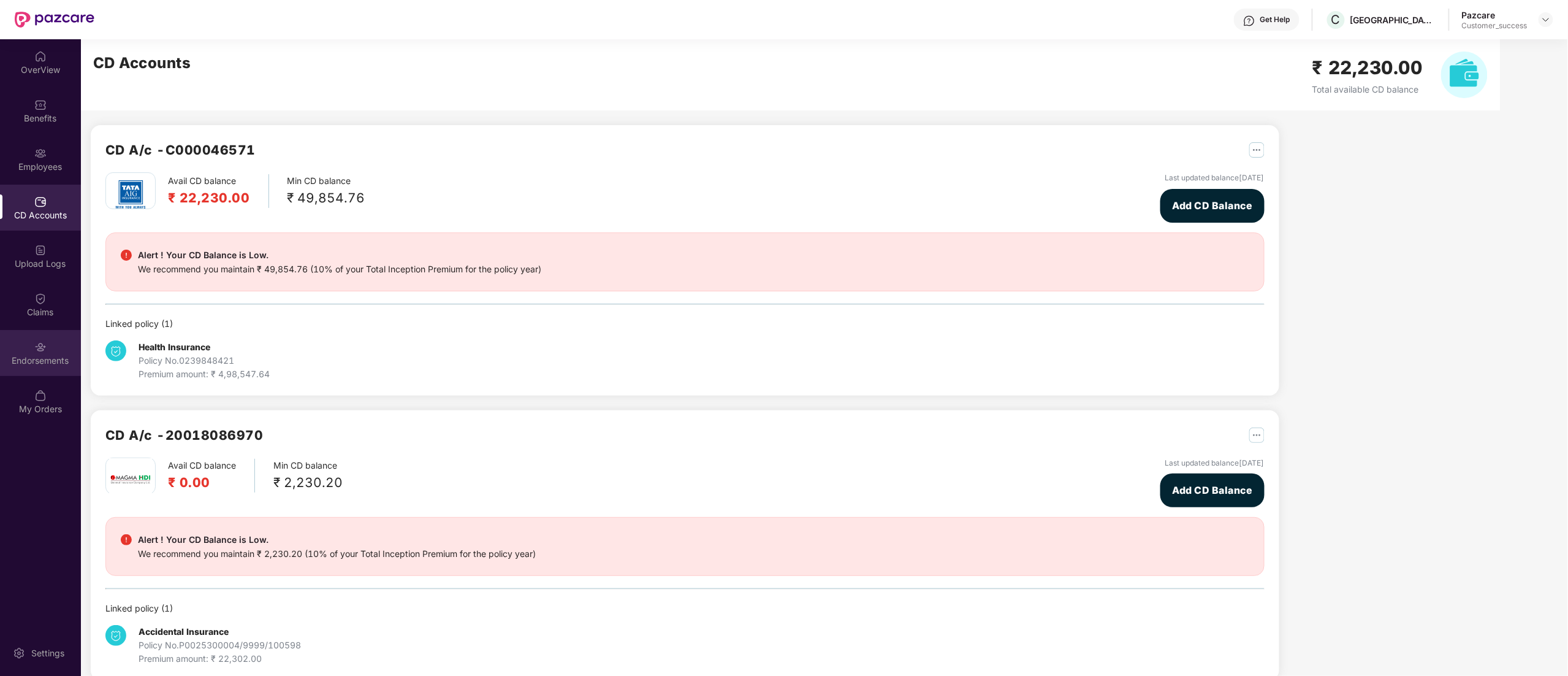
click at [37, 351] on img at bounding box center [40, 347] width 12 height 13
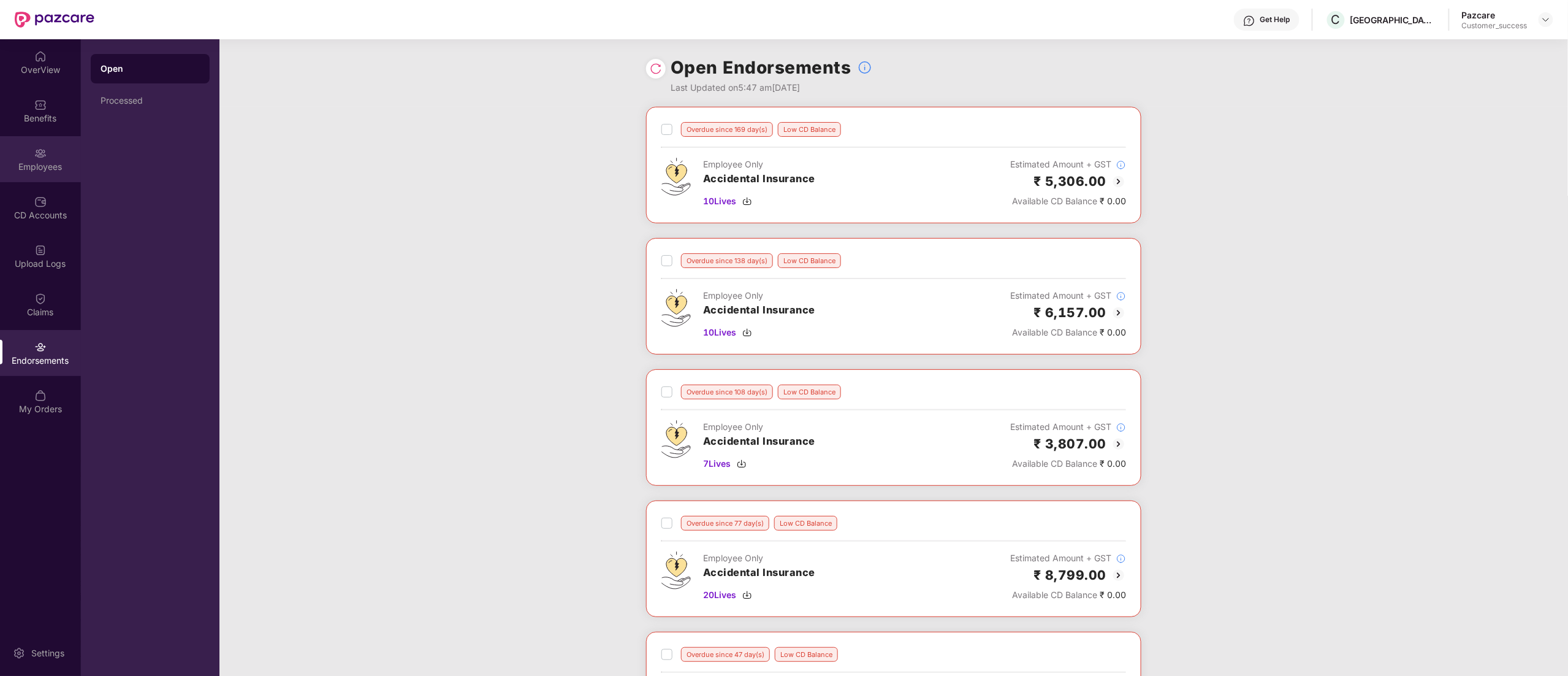
click at [16, 159] on div "Employees" at bounding box center [40, 160] width 81 height 46
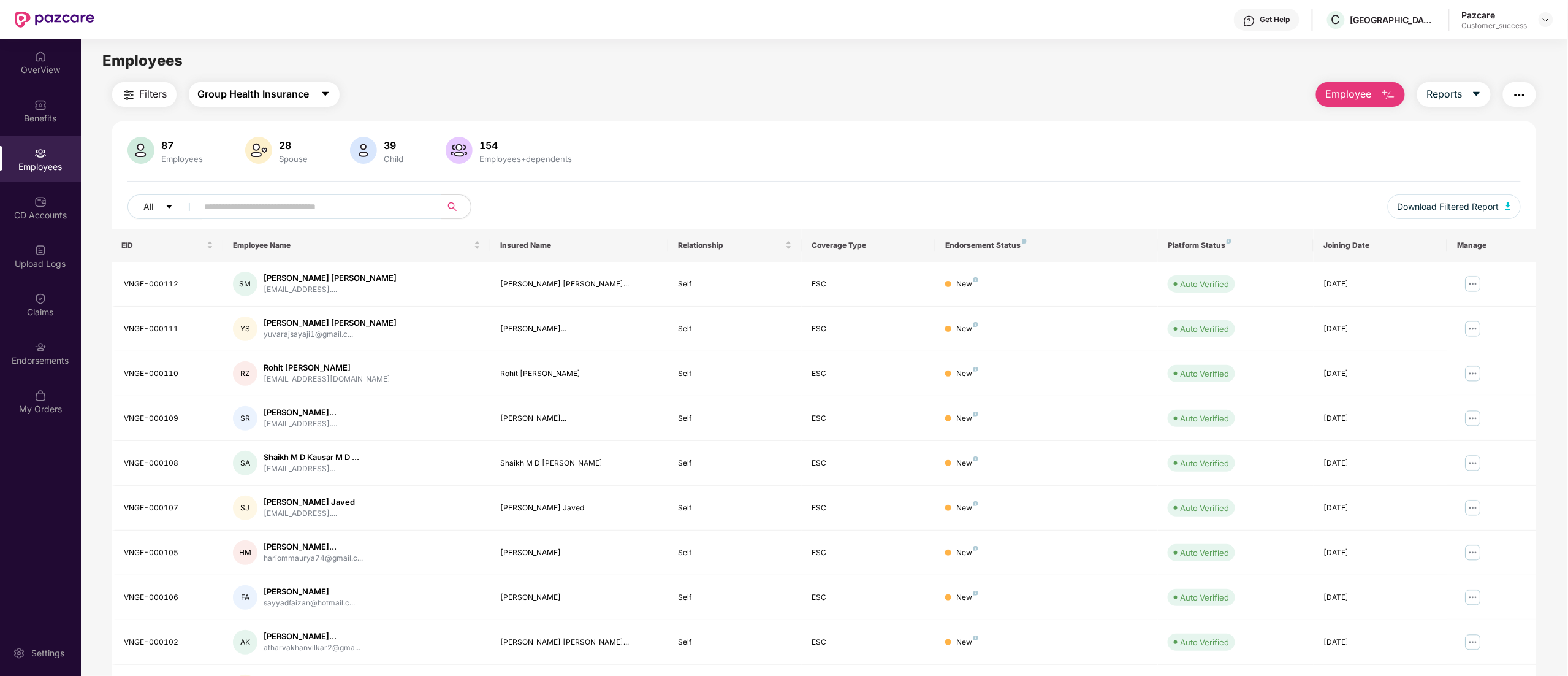
click at [276, 100] on span "Group Health Insurance" at bounding box center [254, 94] width 112 height 15
click at [980, 122] on div "87 Employees 28 Spouse 39 Child 154 Employees+dependents All Download Filtered …" at bounding box center [825, 438] width 1425 height 633
click at [1464, 209] on span "Download Filtered Report" at bounding box center [1449, 207] width 102 height 13
click at [58, 193] on div "CD Accounts" at bounding box center [40, 208] width 81 height 46
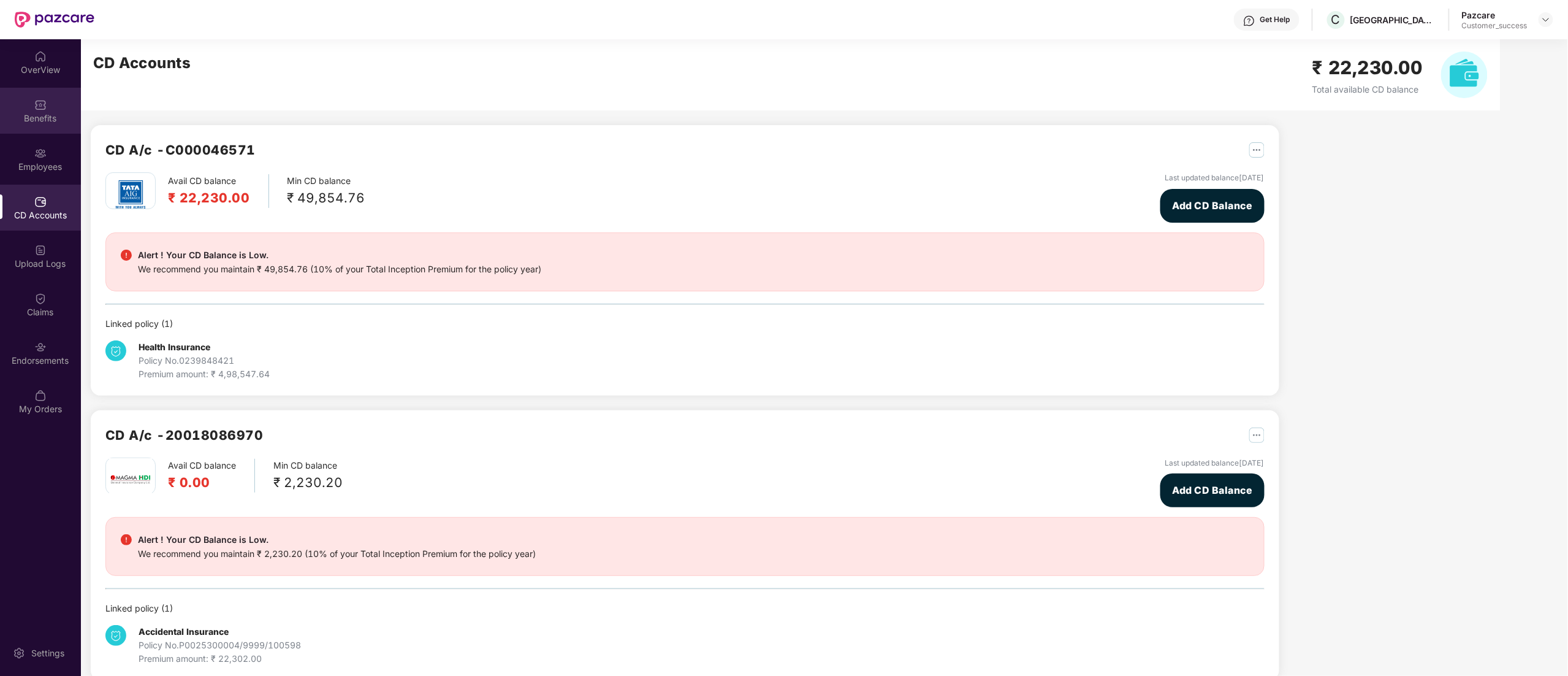
click at [30, 108] on div "Benefits" at bounding box center [40, 111] width 81 height 46
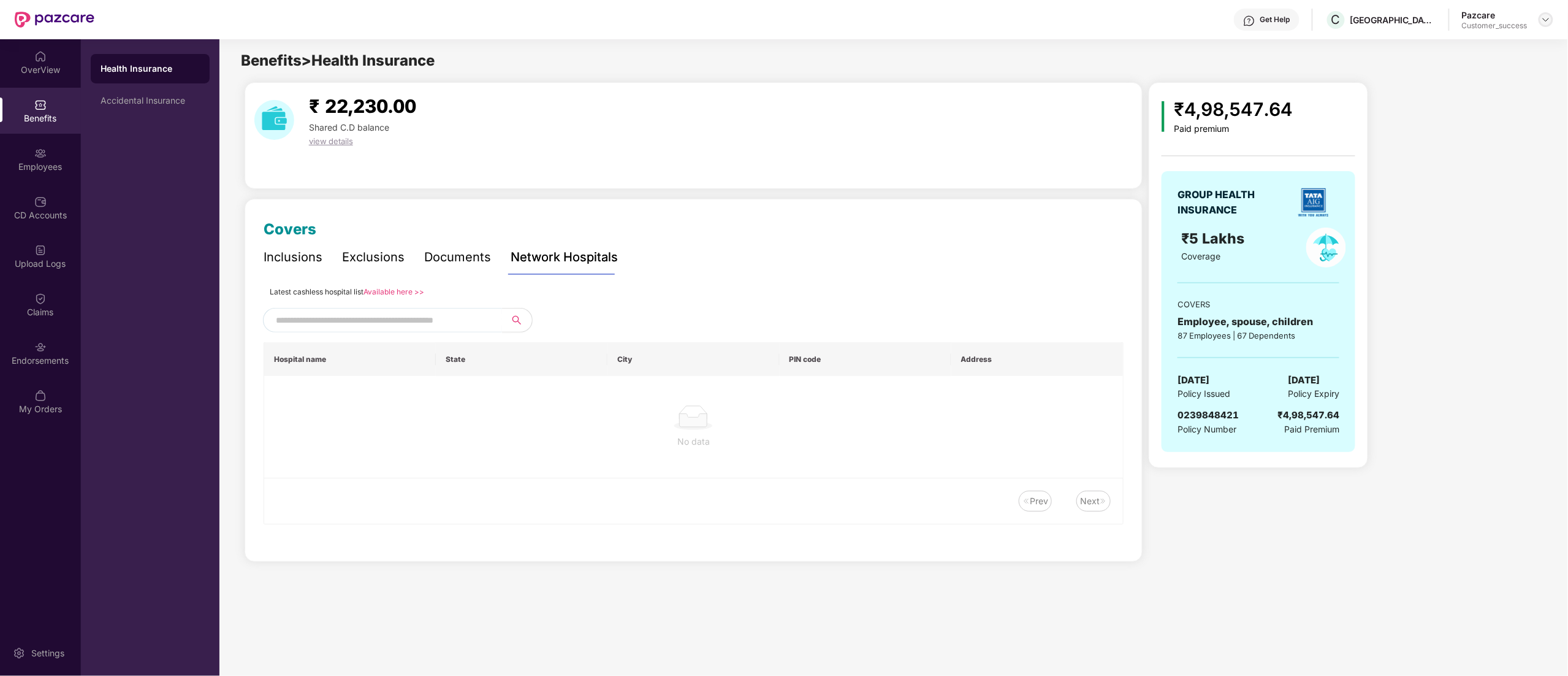
click at [1548, 22] on img at bounding box center [1546, 19] width 10 height 10
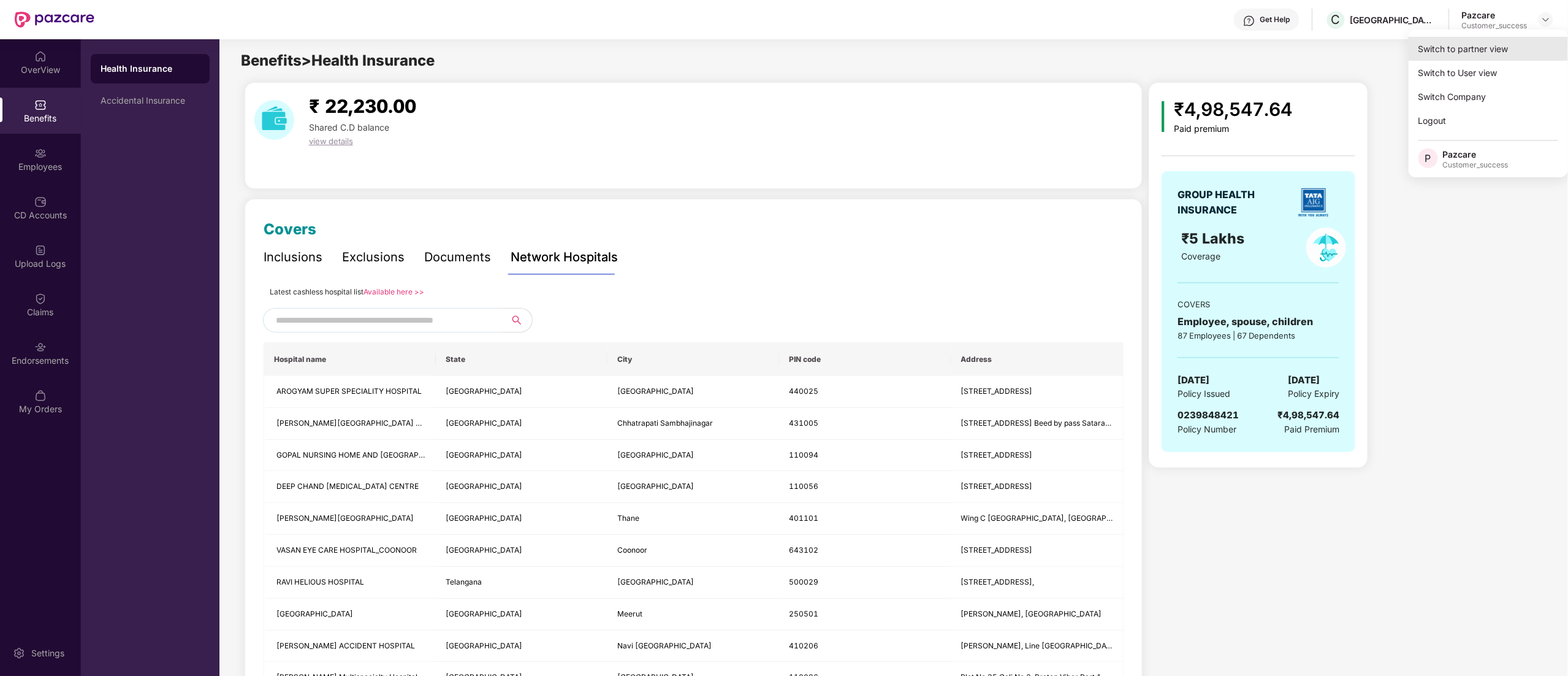
click at [1481, 46] on div "Switch to partner view" at bounding box center [1489, 48] width 160 height 24
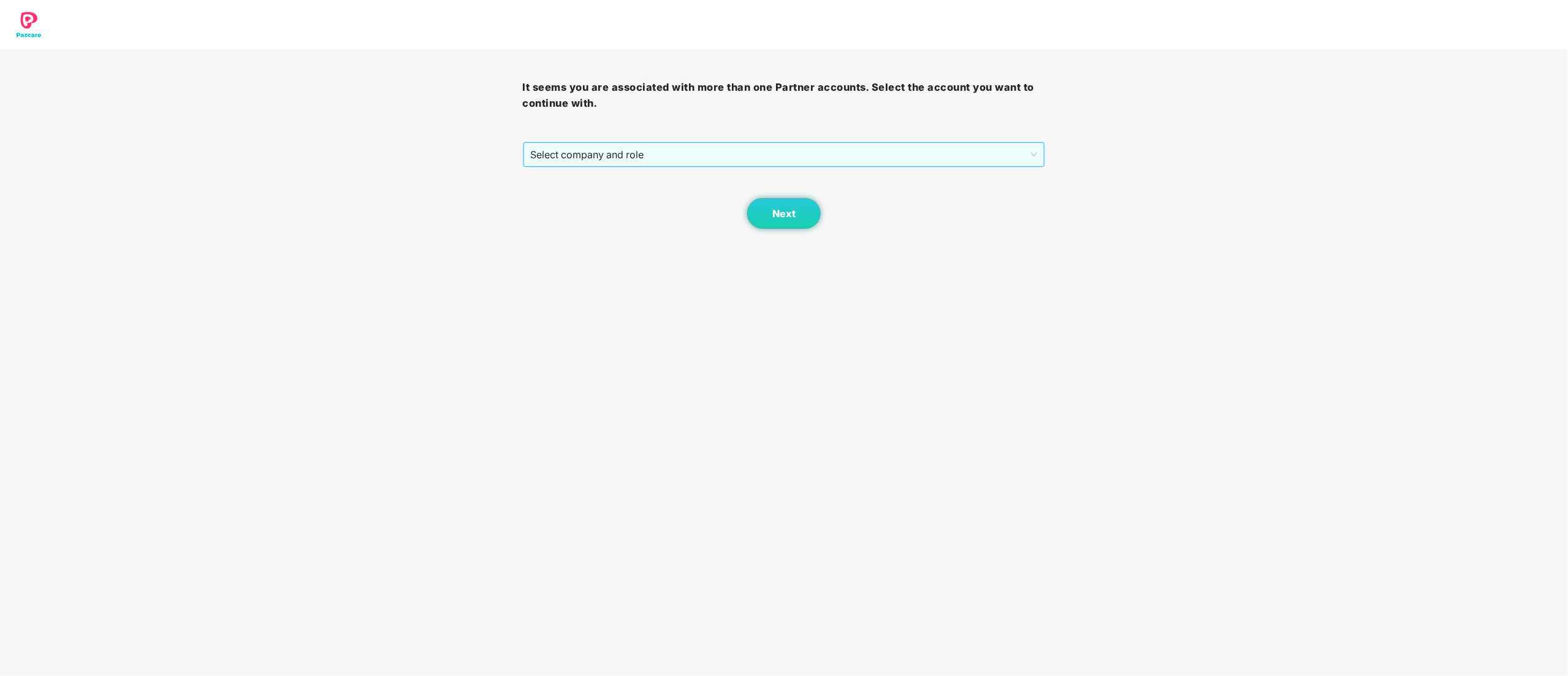
click at [583, 157] on span "Select company and role" at bounding box center [784, 155] width 507 height 23
click at [574, 196] on div "Pazcare - CUSTOMER_SUCCESS" at bounding box center [784, 199] width 509 height 13
click at [786, 210] on span "Next" at bounding box center [784, 213] width 23 height 12
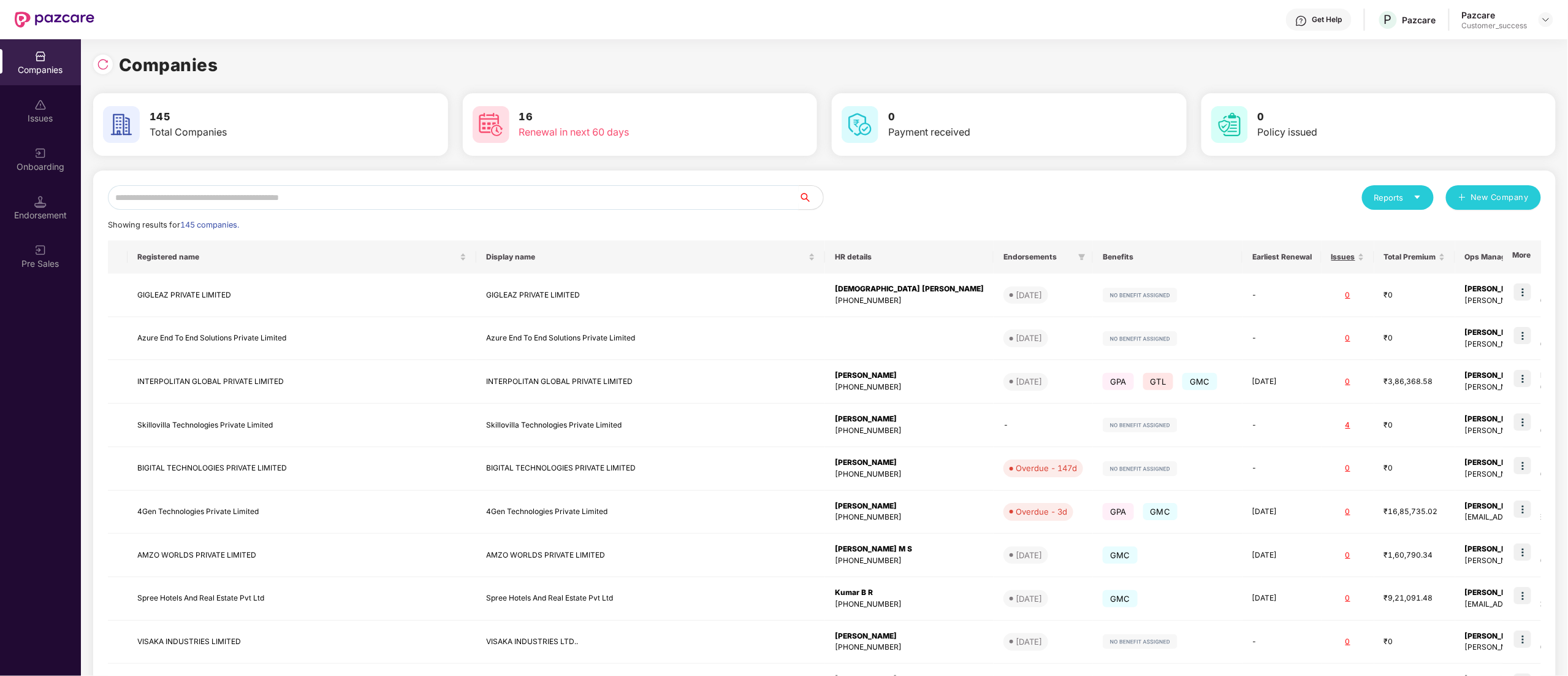
click at [258, 197] on input "text" at bounding box center [453, 198] width 691 height 25
click at [32, 152] on div "Onboarding" at bounding box center [40, 160] width 81 height 46
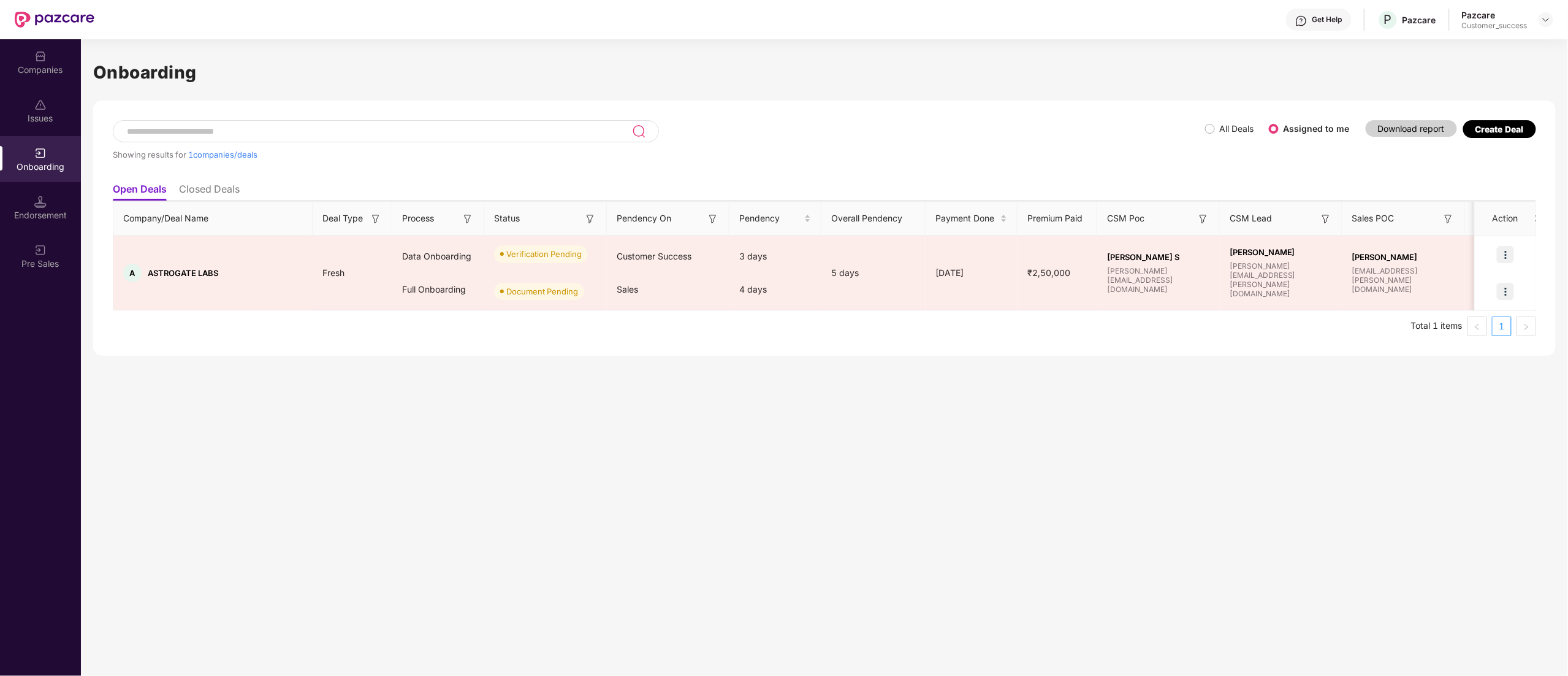
click at [1490, 124] on div "Create Deal" at bounding box center [1500, 129] width 48 height 11
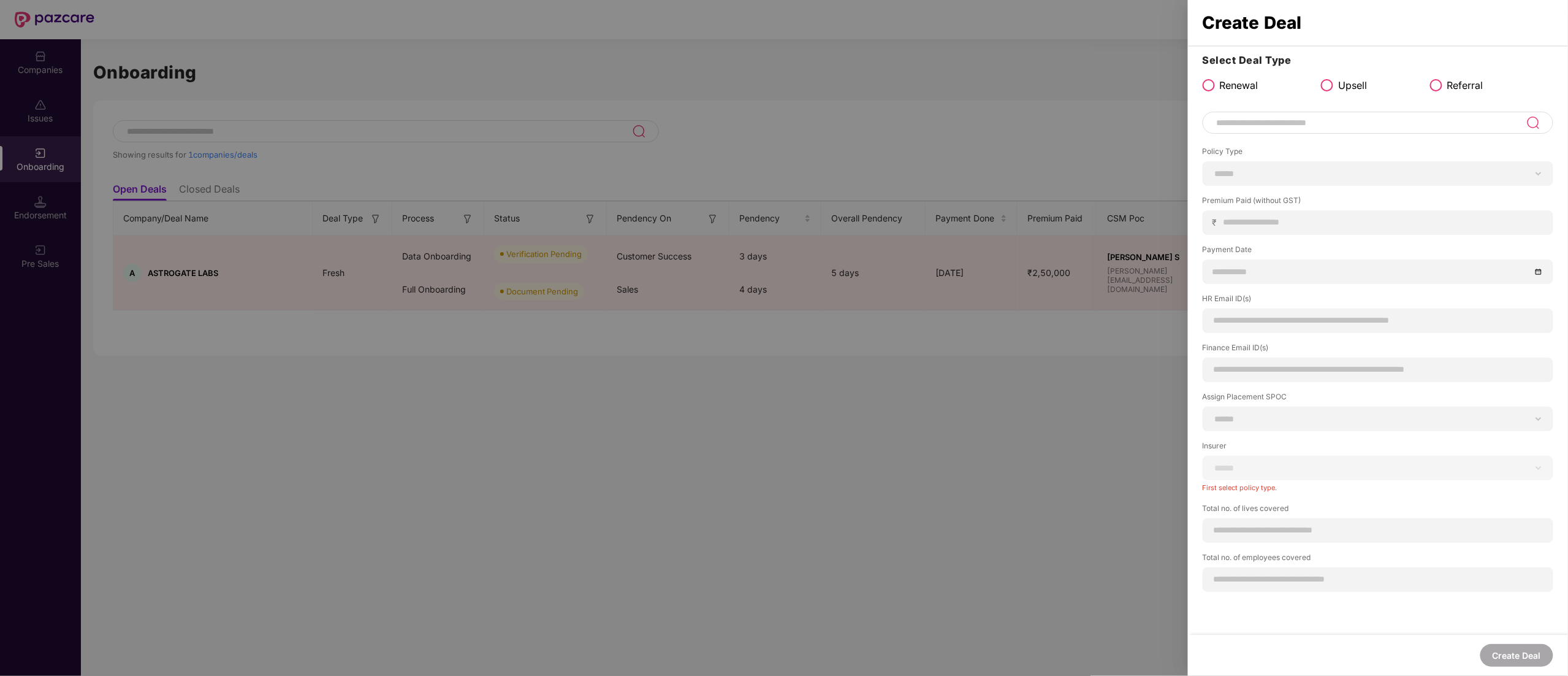
click at [1252, 117] on input at bounding box center [1371, 122] width 311 height 14
type input "**********"
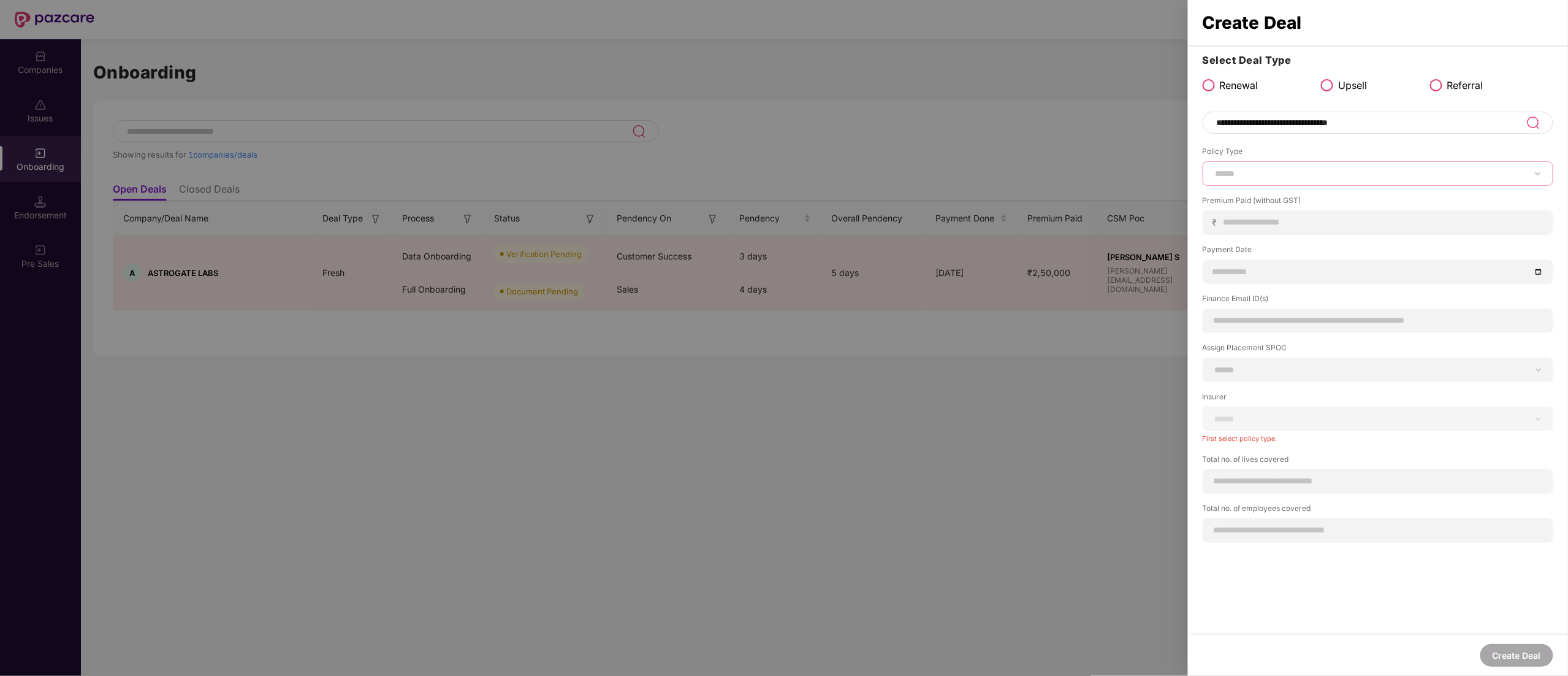
click at [1243, 175] on select "****** *** ********* *** *** *** **** ***" at bounding box center [1378, 173] width 330 height 10
select select "***"
click at [1214, 168] on select "****** *** ********* *** *** *** **** ***" at bounding box center [1378, 173] width 330 height 10
click at [1237, 215] on input at bounding box center [1382, 221] width 320 height 13
